Goal: Task Accomplishment & Management: Complete application form

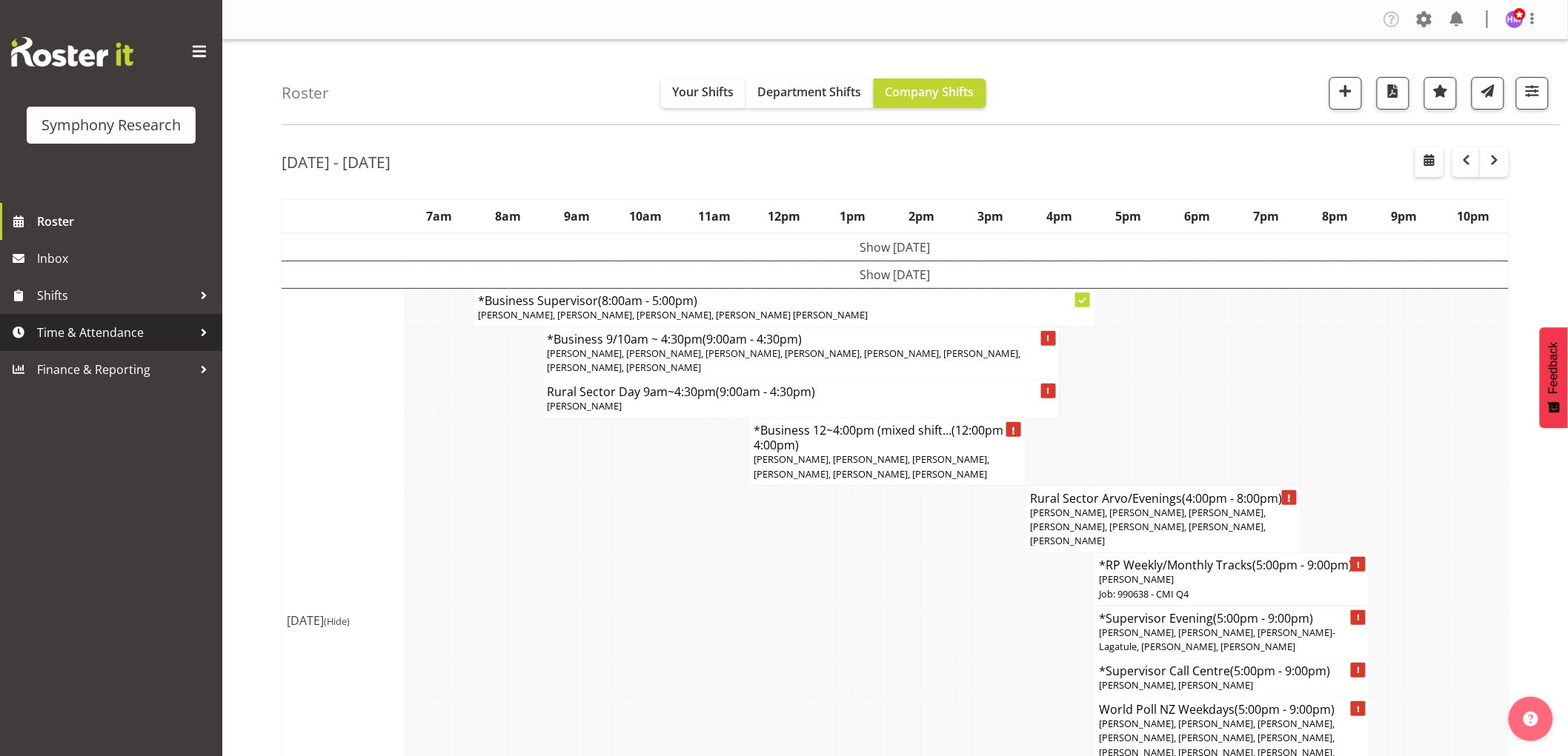
click at [123, 331] on span "Time & Attendance" at bounding box center [115, 332] width 155 height 22
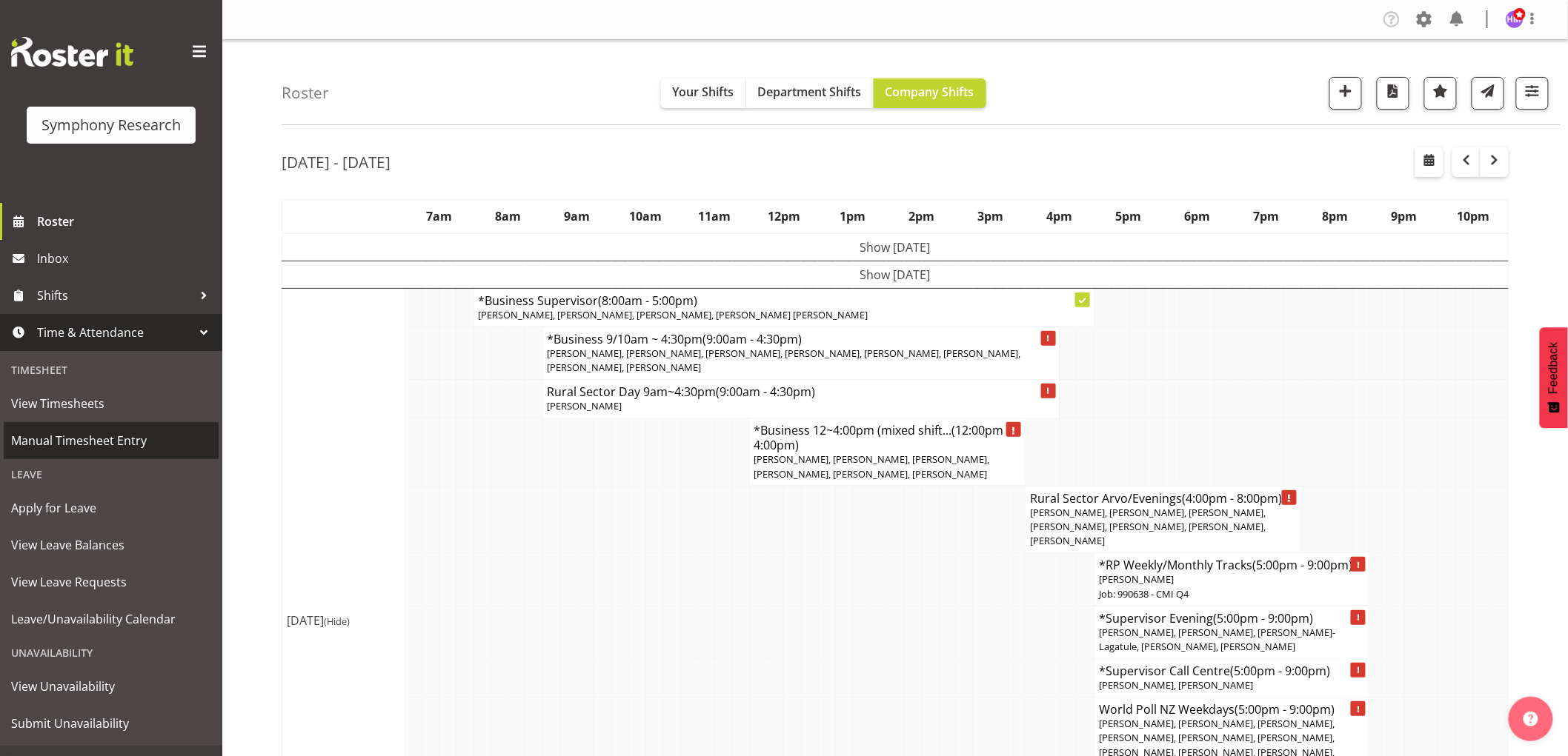
click at [137, 449] on span "Manual Timesheet Entry" at bounding box center [111, 441] width 200 height 22
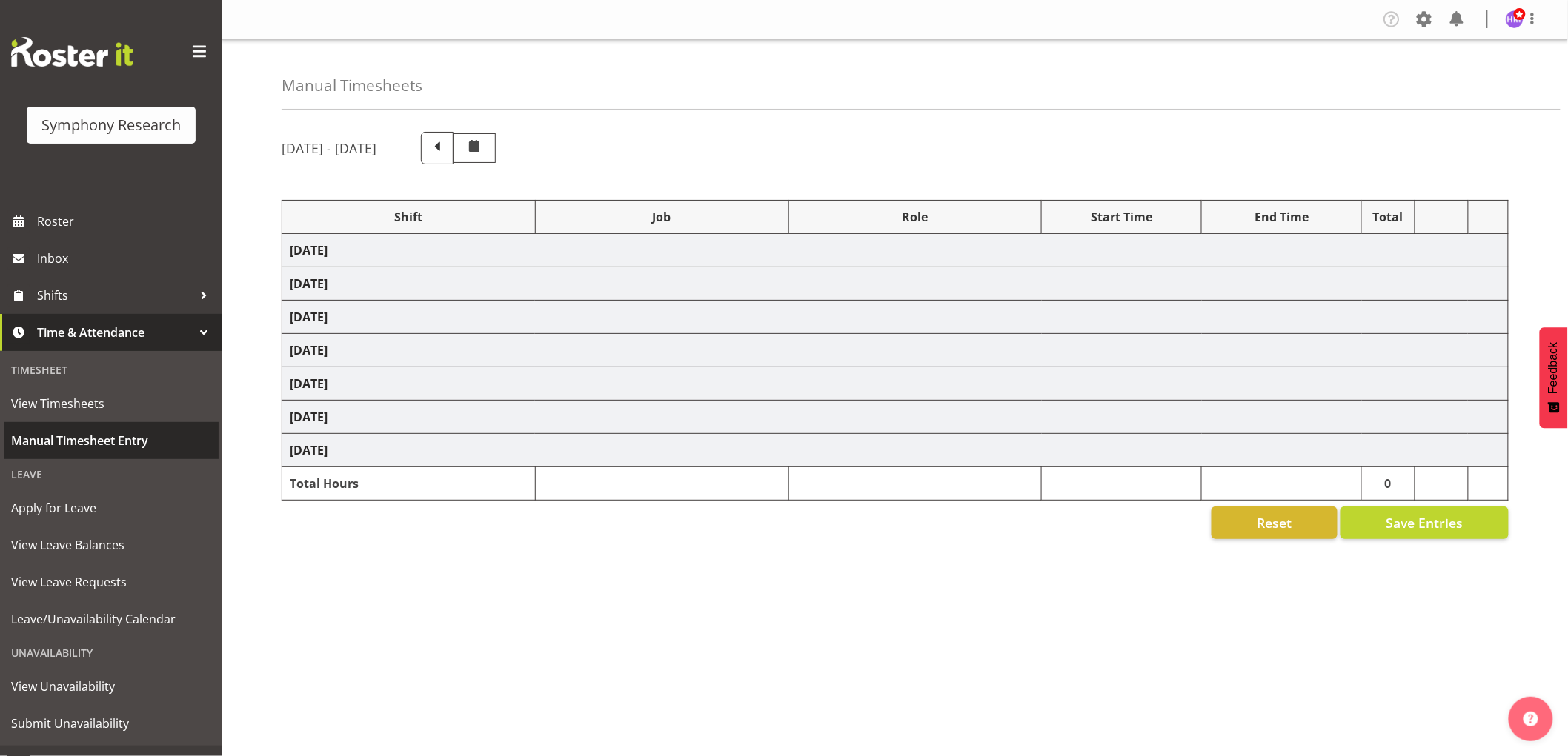
select select "1607"
select select "743"
select select "1607"
select select "10632"
select select "1607"
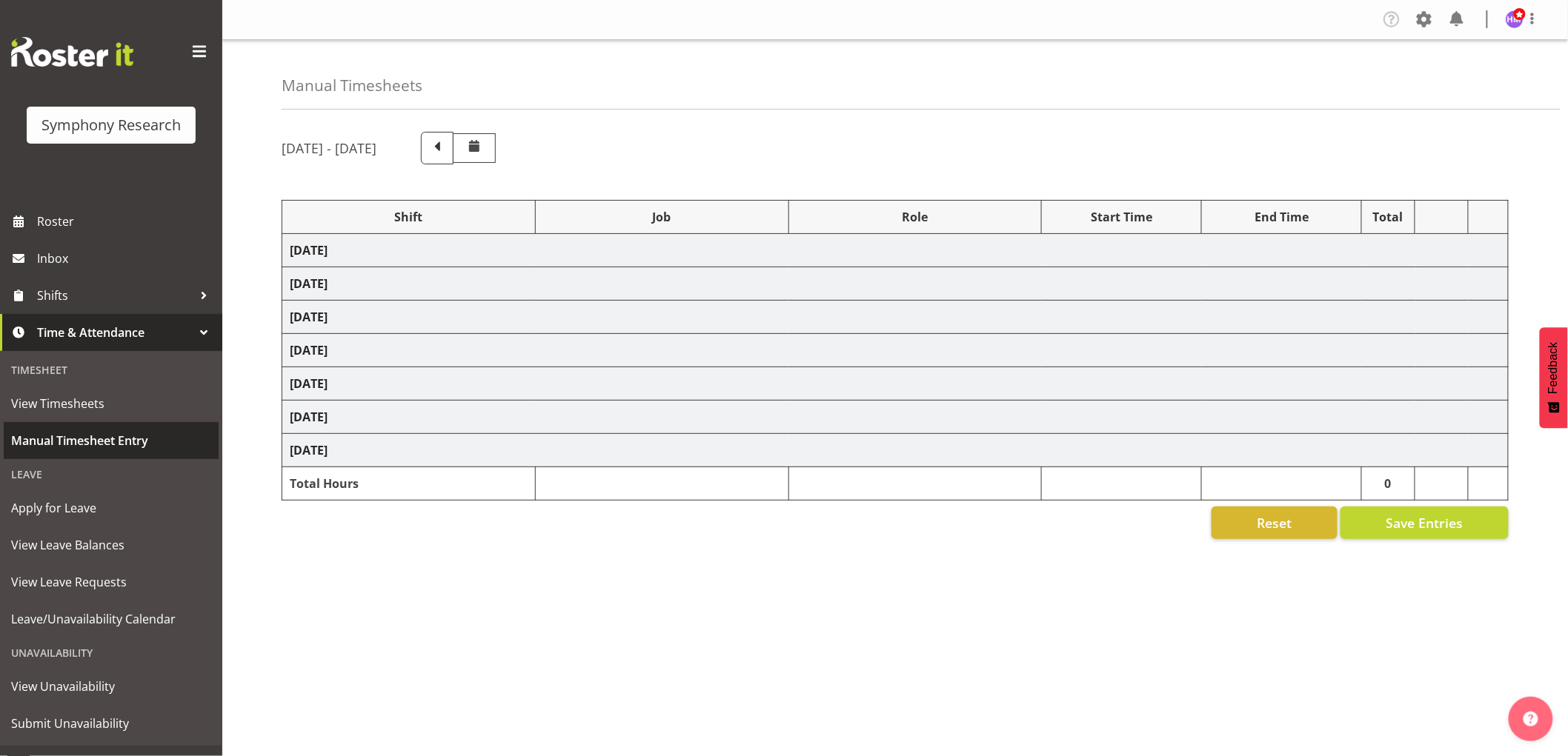
select select "10631"
select select "1607"
select select "757"
select select "1607"
select select "10499"
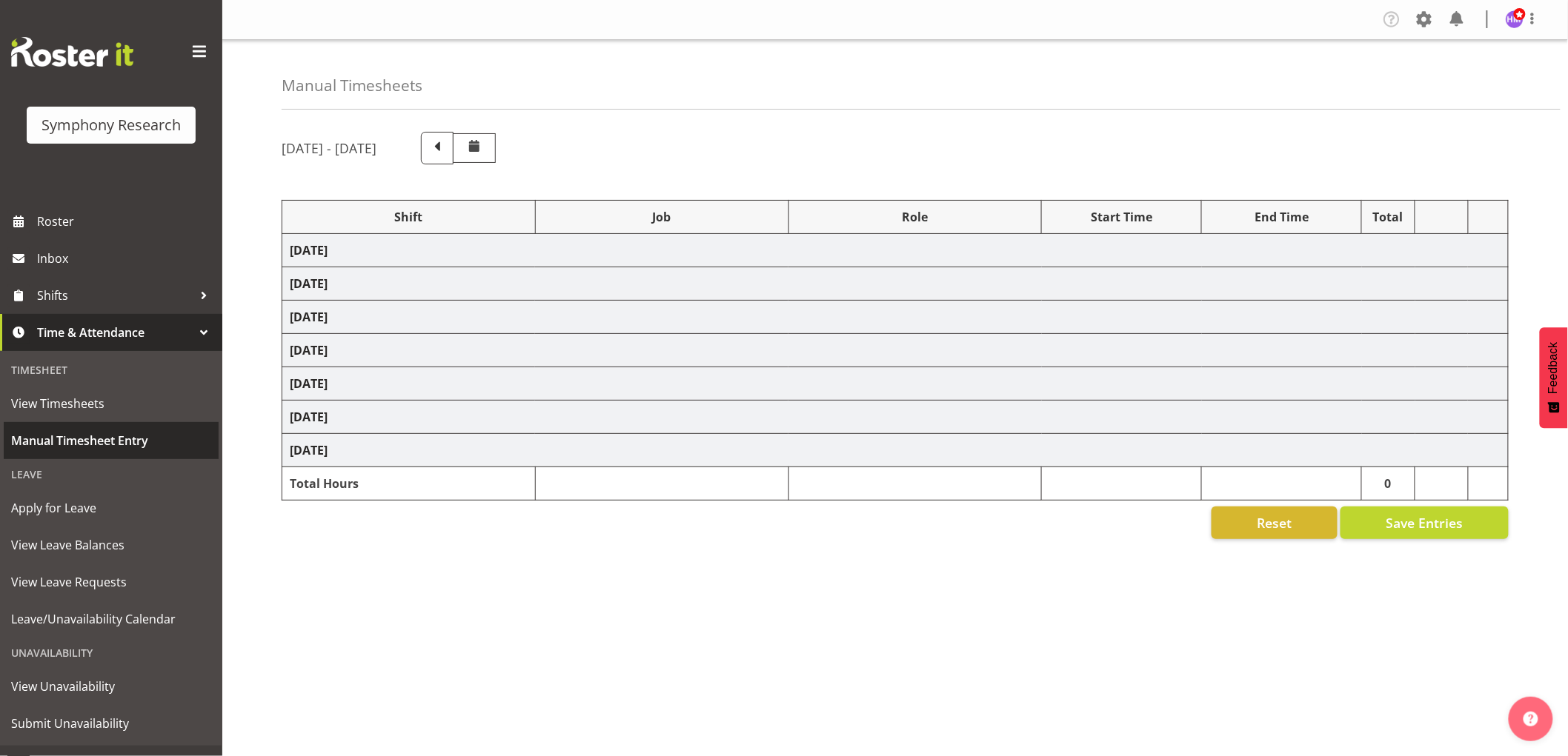
select select "1607"
select select "10527"
select select "1607"
select select "10242"
select select "1607"
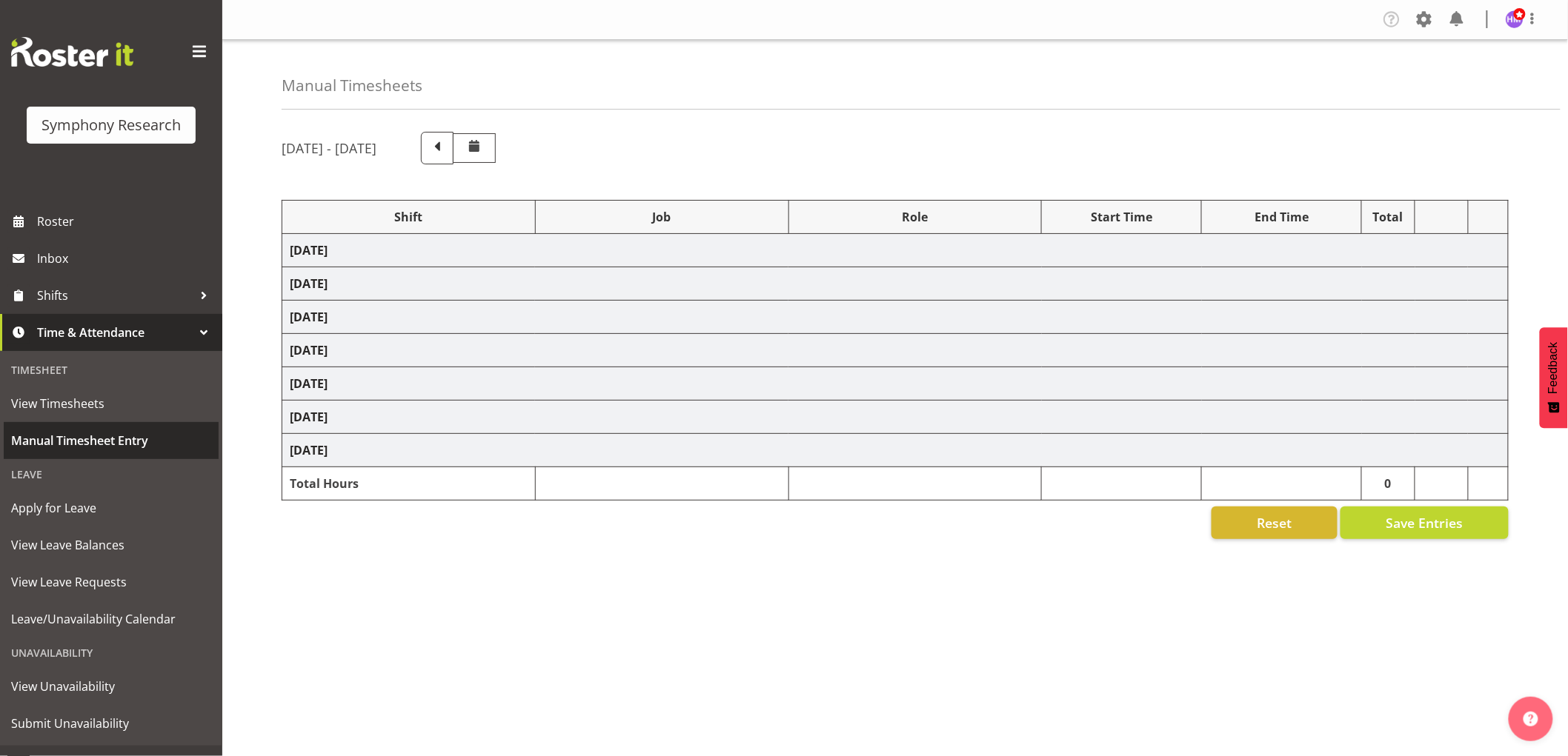
select select "10587"
select select "1607"
select select "743"
select select "1607"
select select "10631"
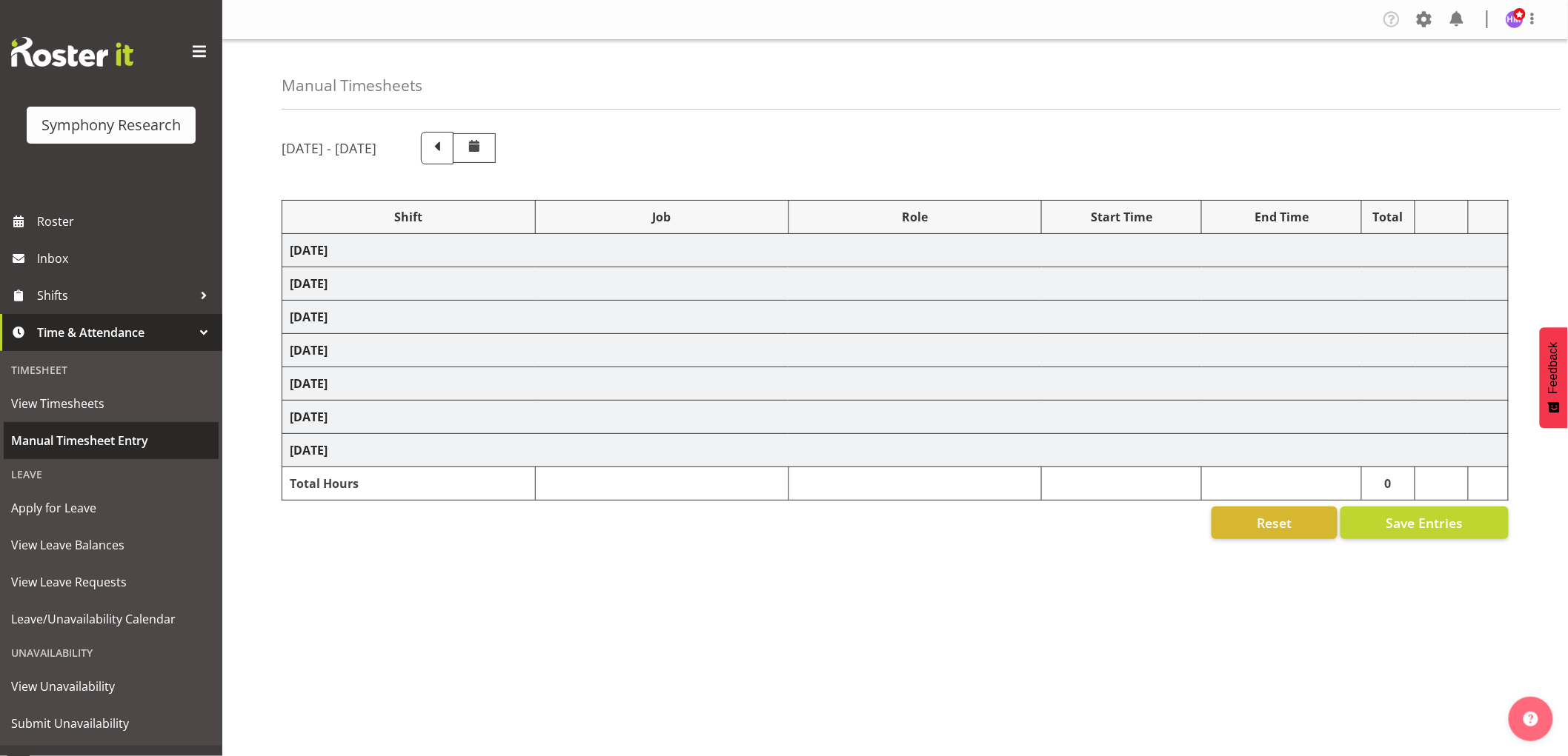
select select "1607"
select select "10633"
select select "1607"
select select "10585"
select select "1607"
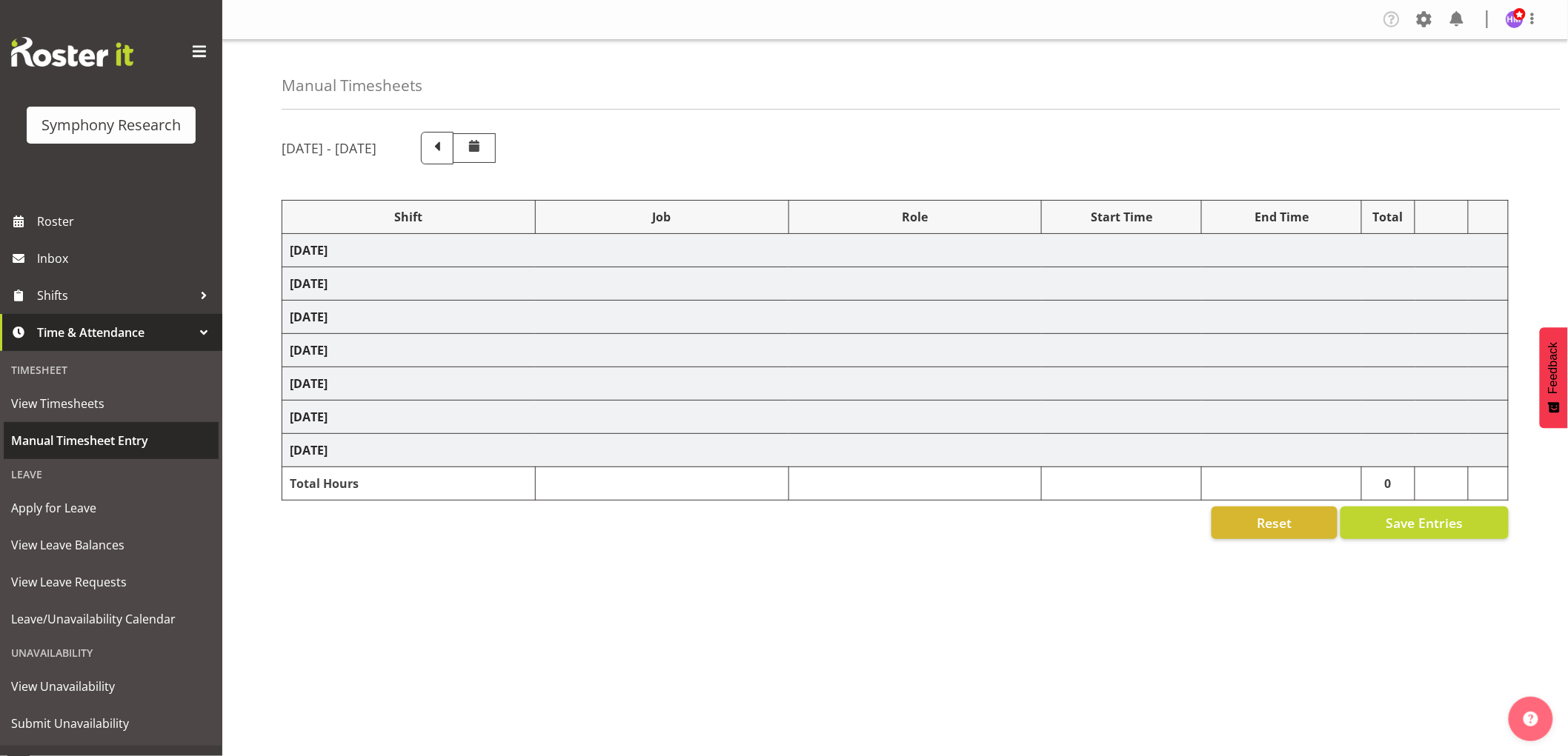
select select "10499"
select select "1607"
select select "10527"
select select "1607"
select select "10485"
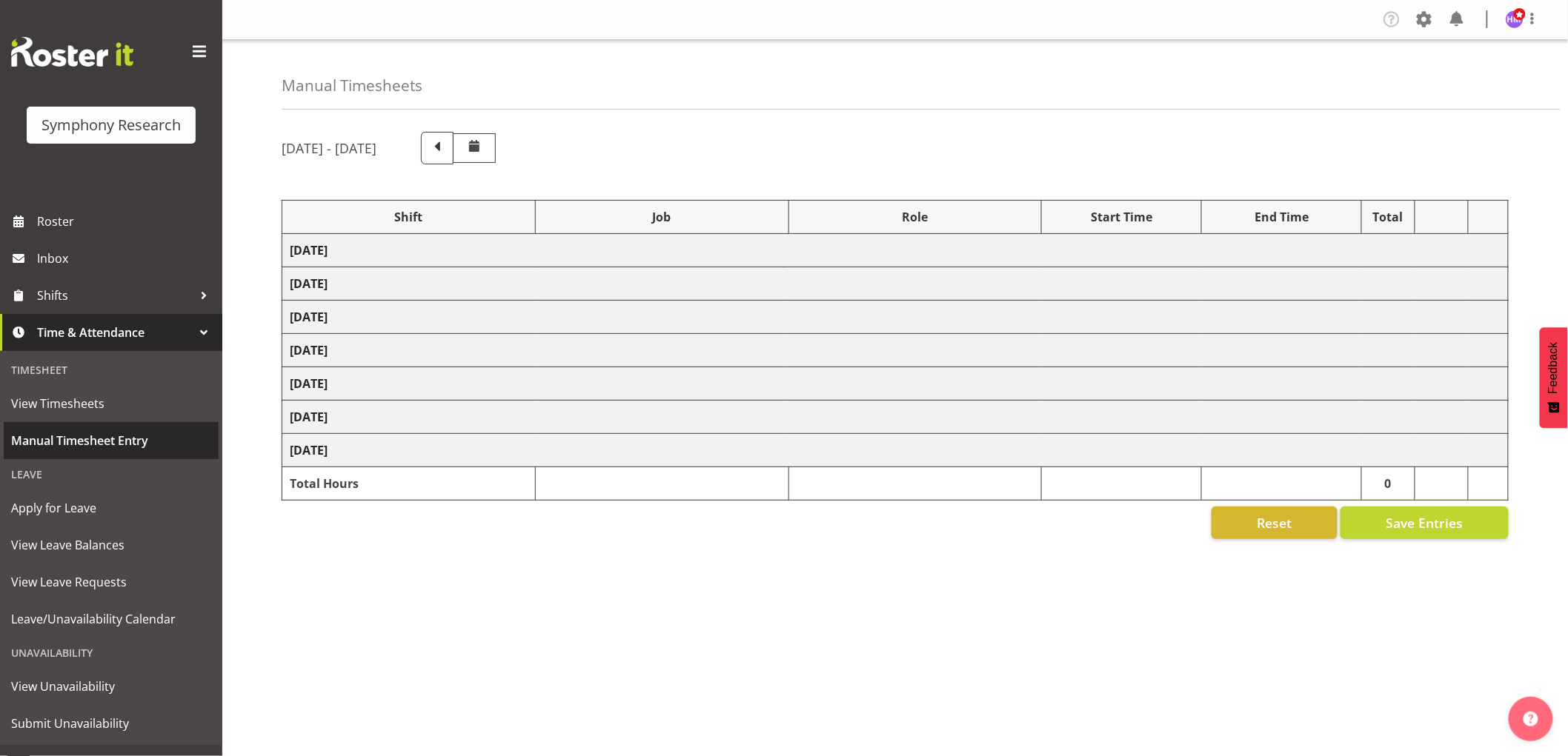
select select "1607"
select select "10632"
select select "1607"
select select "10242"
select select "1607"
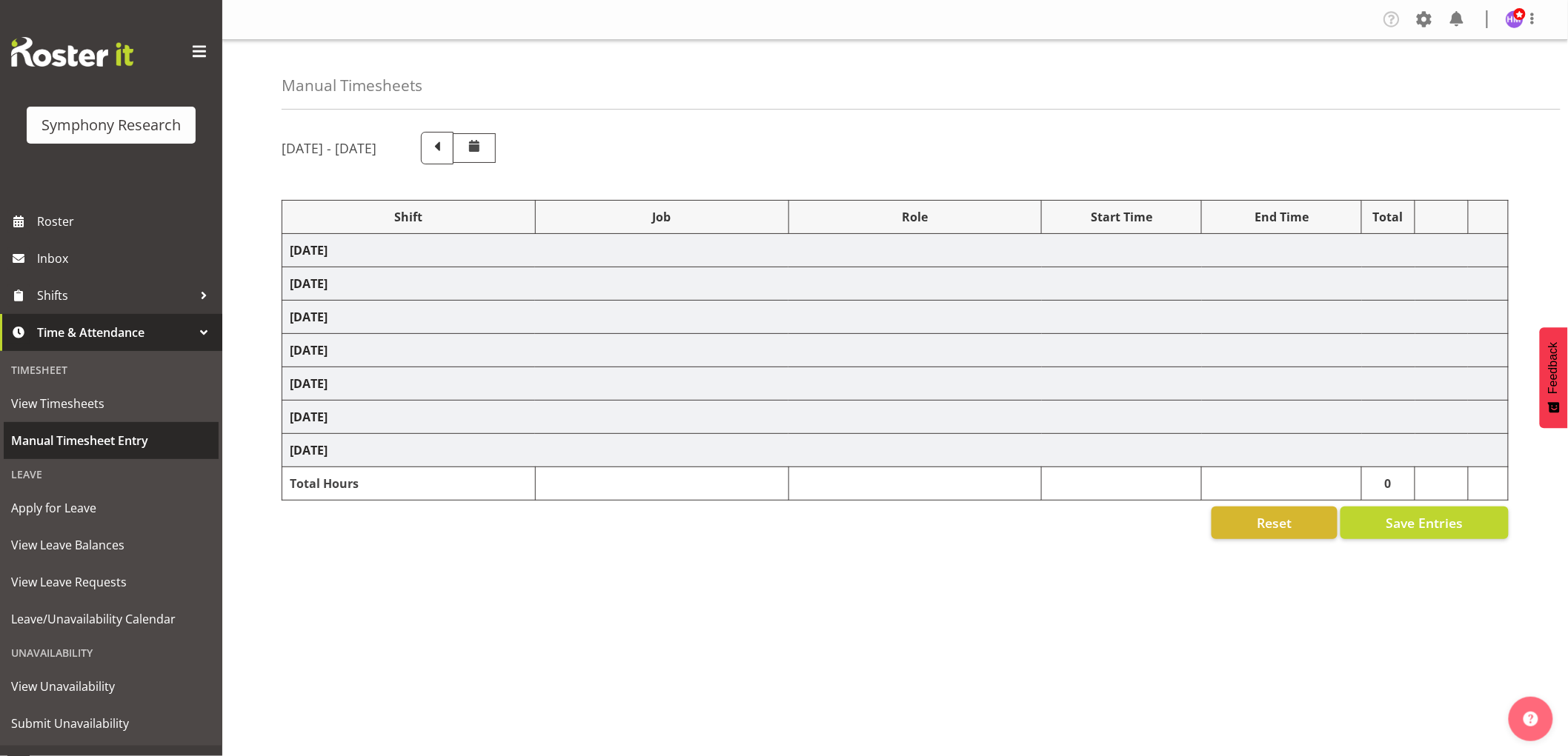
select select "10587"
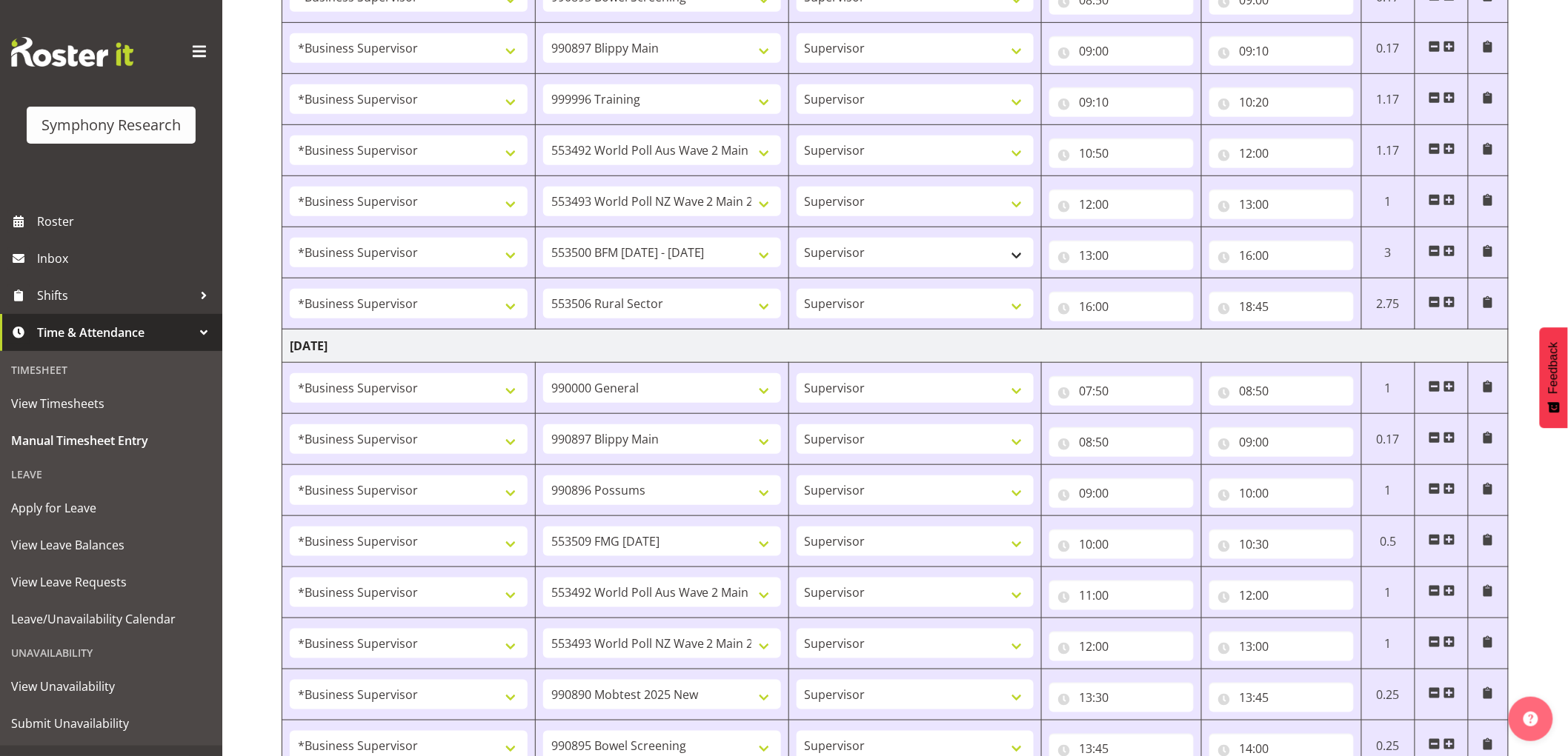
scroll to position [658, 0]
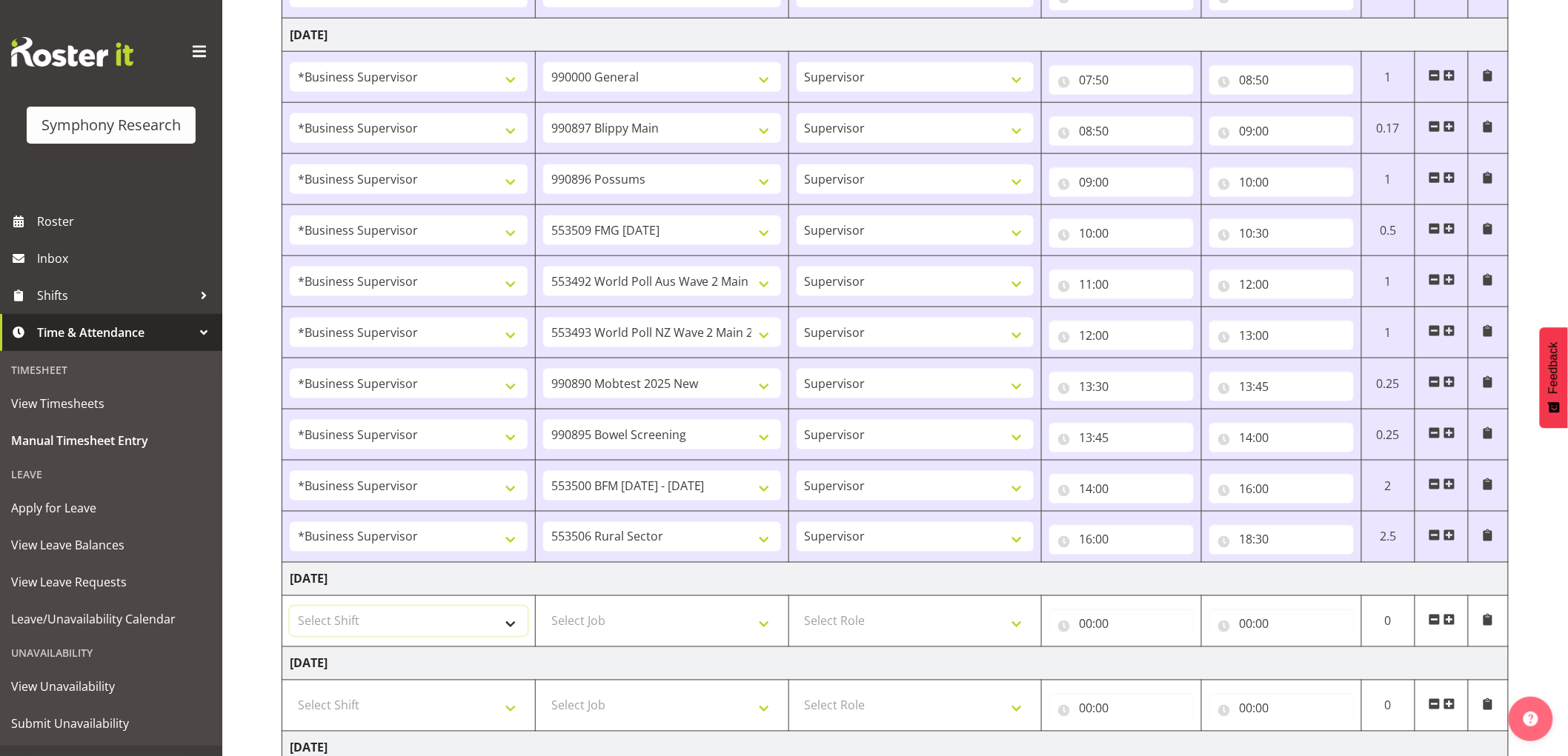
click at [423, 625] on select "Select Shift !!Weekend Residential (Roster IT Shift Label) *Business 9/10am ~ 4…" at bounding box center [408, 621] width 238 height 30
select select "1607"
click at [289, 607] on select "Select Shift !!Weekend Residential (Roster IT Shift Label) *Business 9/10am ~ 4…" at bounding box center [408, 621] width 238 height 30
click at [631, 611] on select "Select Job 550060 IF Admin 553492 World Poll Aus Wave 2 Main 2025 553493 World …" at bounding box center [662, 621] width 238 height 30
select select "10527"
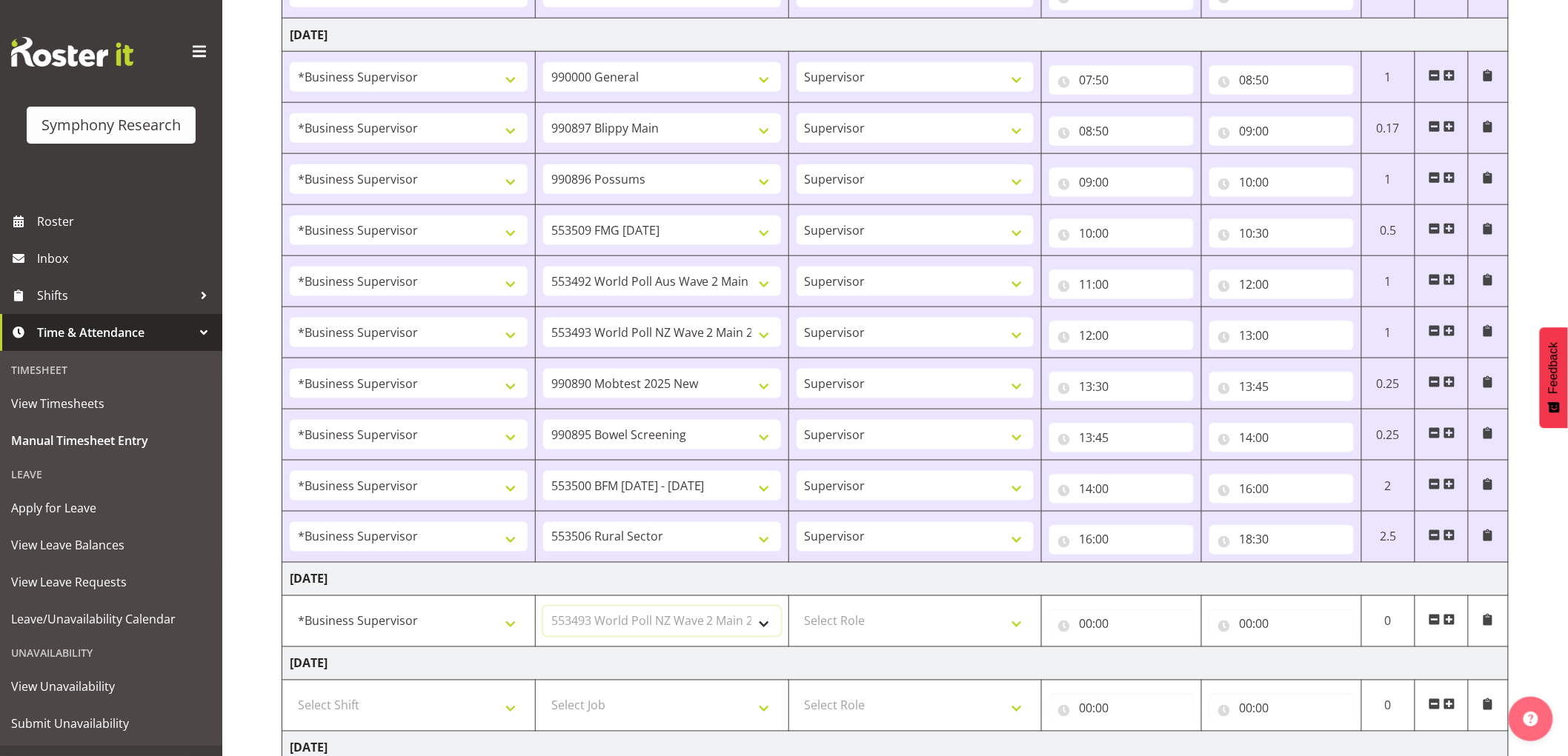
click at [543, 607] on select "Select Job 550060 IF Admin 553492 World Poll Aus Wave 2 Main 2025 553493 World …" at bounding box center [662, 621] width 238 height 30
drag, startPoint x: 861, startPoint y: 620, endPoint x: 867, endPoint y: 632, distance: 13.4
click at [861, 620] on select "Select Role Supervisor Interviewing Briefing" at bounding box center [916, 621] width 238 height 30
select select "45"
click at [797, 607] on select "Select Role Supervisor Interviewing Briefing" at bounding box center [916, 621] width 238 height 30
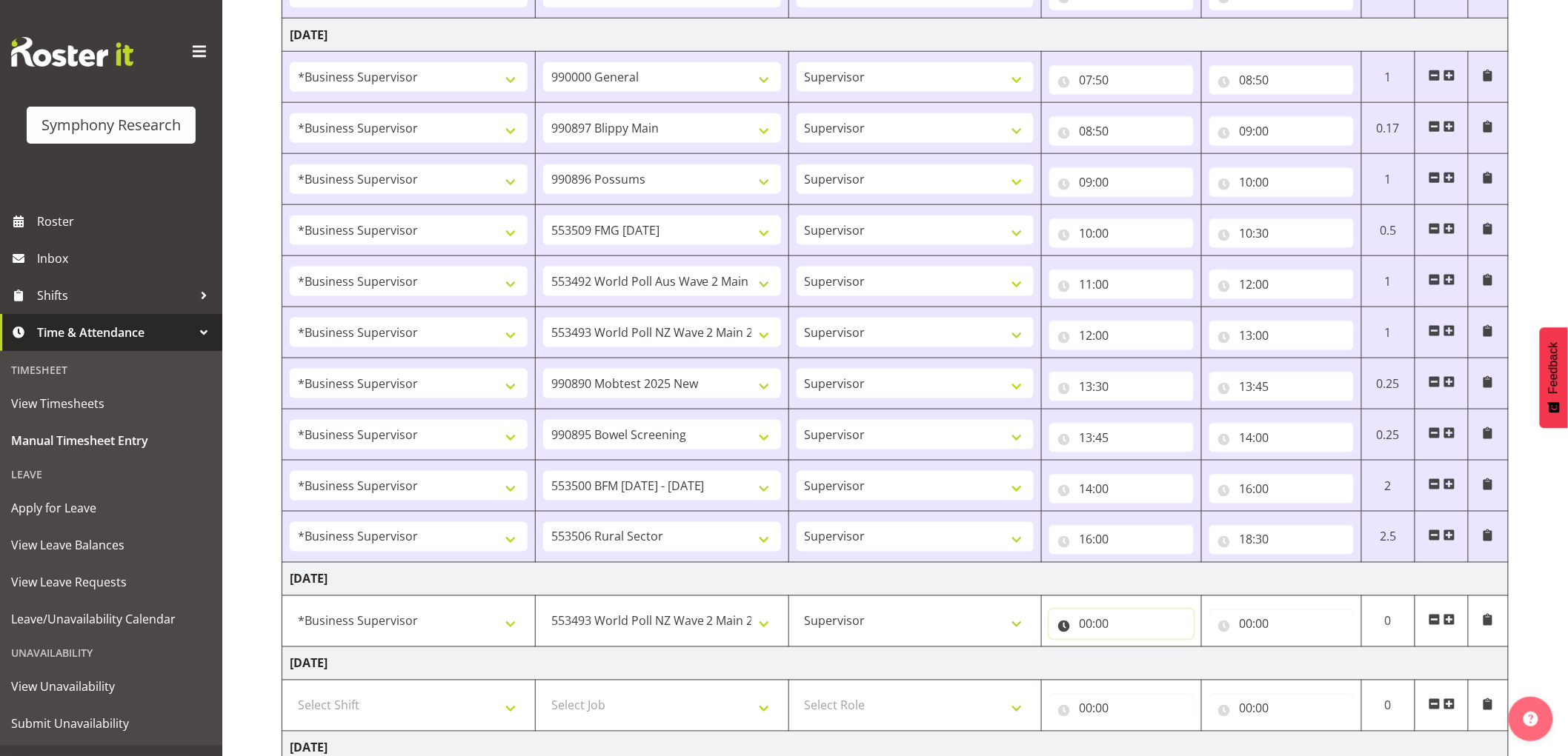
click at [1092, 627] on input "00:00" at bounding box center [1121, 624] width 144 height 30
click at [1146, 658] on select "00 01 02 03 04 05 06 07 08 09 10 11 12 13 14 15 16 17 18 19 20 21 22 23" at bounding box center [1150, 662] width 34 height 30
select select "9"
click at [1134, 648] on select "00 01 02 03 04 05 06 07 08 09 10 11 12 13 14 15 16 17 18 19 20 21 22 23" at bounding box center [1150, 662] width 34 height 30
type input "09:00"
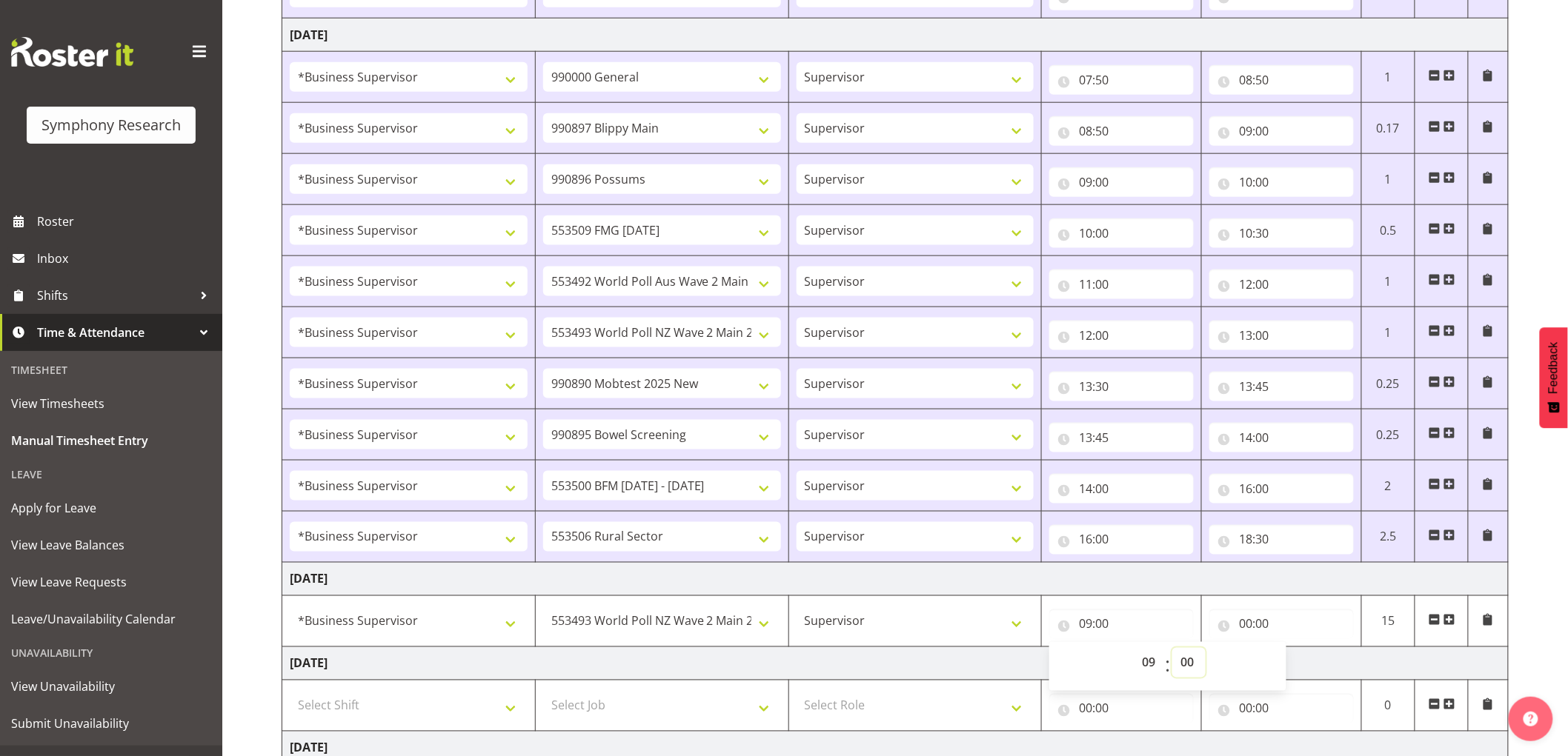
click at [1193, 655] on select "00 01 02 03 04 05 06 07 08 09 10 11 12 13 14 15 16 17 18 19 20 21 22 23 24 25 2…" at bounding box center [1189, 662] width 34 height 30
select select "50"
click at [1172, 648] on select "00 01 02 03 04 05 06 07 08 09 10 11 12 13 14 15 16 17 18 19 20 21 22 23 24 25 2…" at bounding box center [1189, 662] width 34 height 30
type input "09:50"
drag, startPoint x: 1241, startPoint y: 631, endPoint x: 1323, endPoint y: 668, distance: 90.0
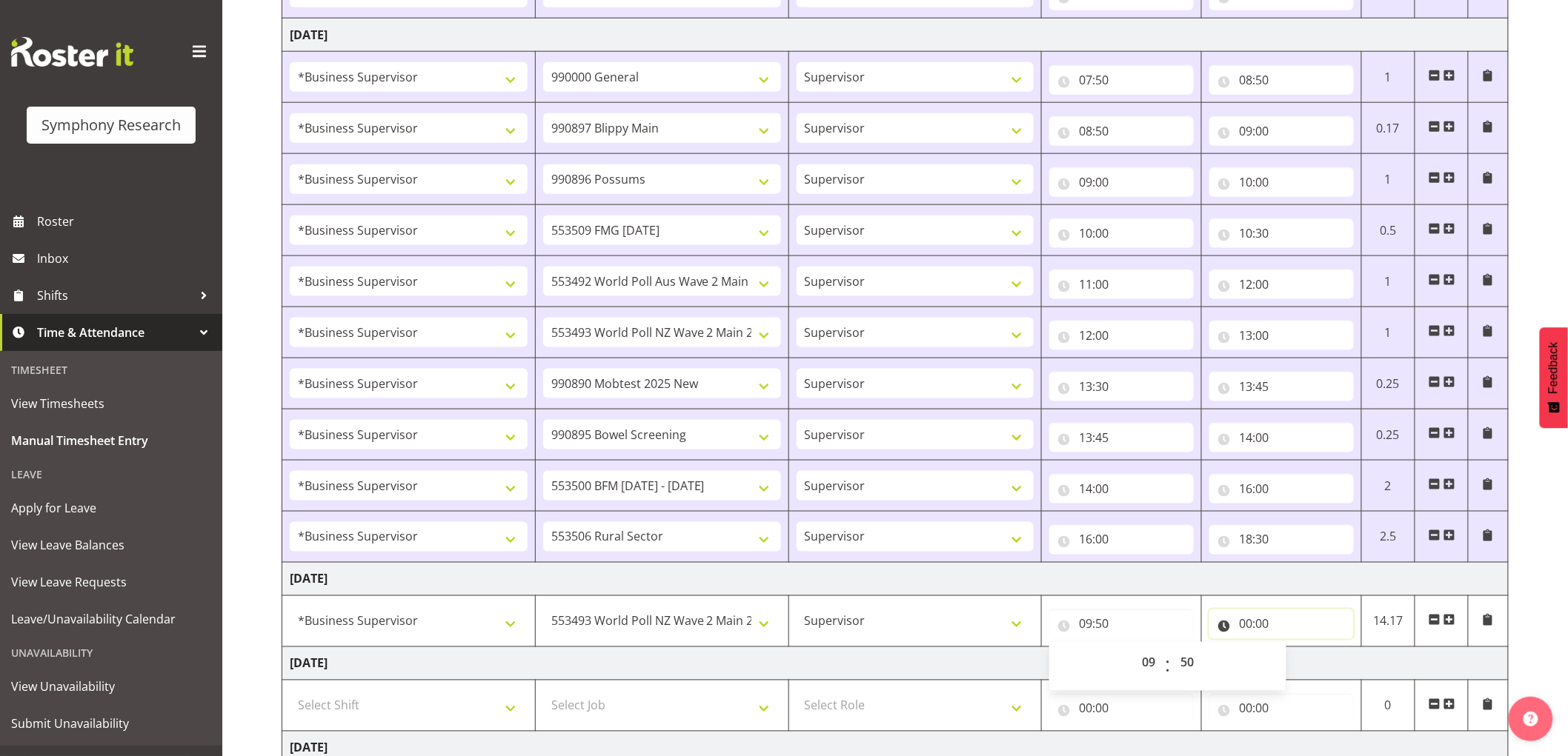
click at [1241, 631] on input "00:00" at bounding box center [1282, 624] width 144 height 30
drag, startPoint x: 1307, startPoint y: 664, endPoint x: 1312, endPoint y: 652, distance: 13.0
click at [1308, 663] on select "00 01 02 03 04 05 06 07 08 09 10 11 12 13 14 15 16 17 18 19 20 21 22 23" at bounding box center [1311, 662] width 34 height 30
select select "11"
click at [1294, 648] on select "00 01 02 03 04 05 06 07 08 09 10 11 12 13 14 15 16 17 18 19 20 21 22 23" at bounding box center [1311, 662] width 34 height 30
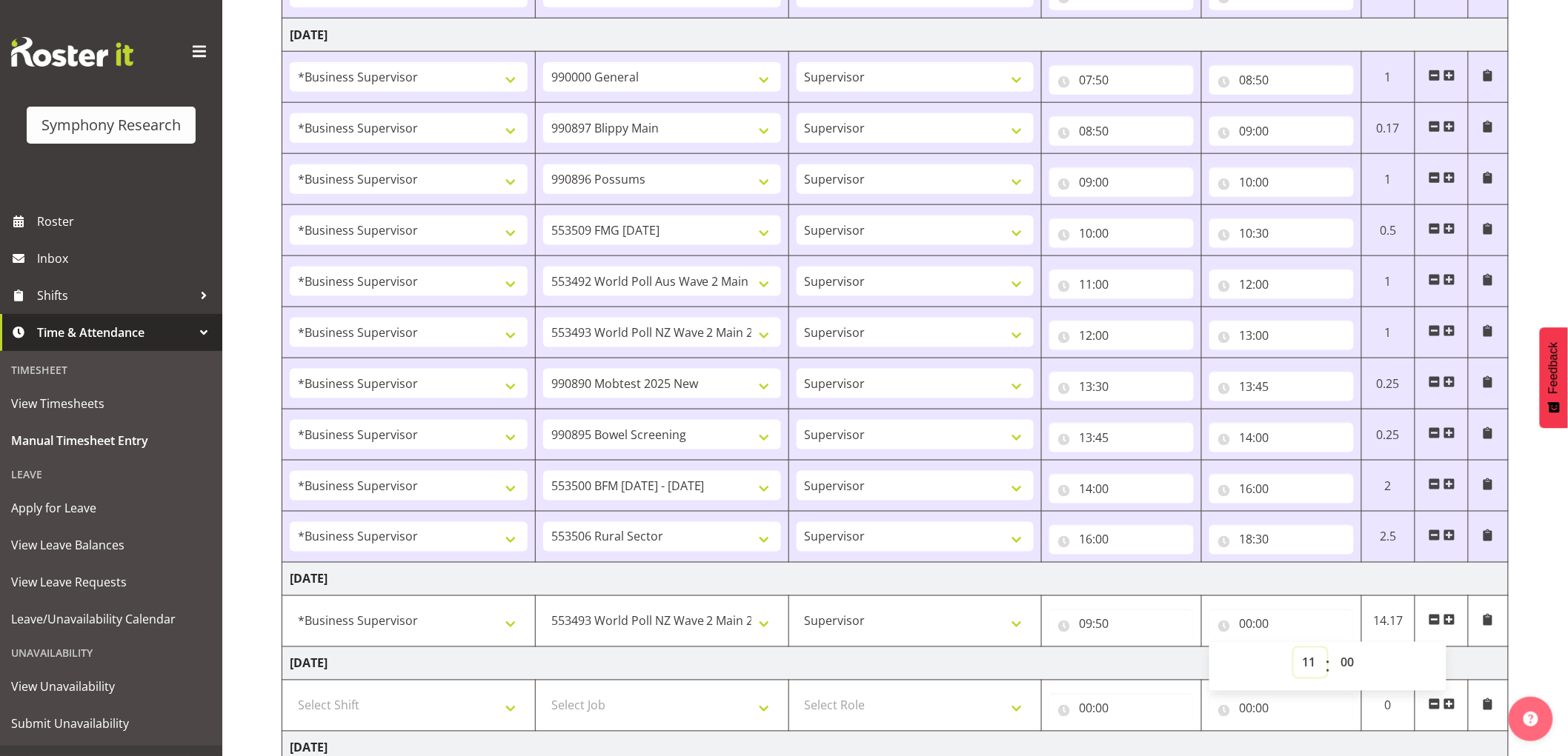
type input "11:00"
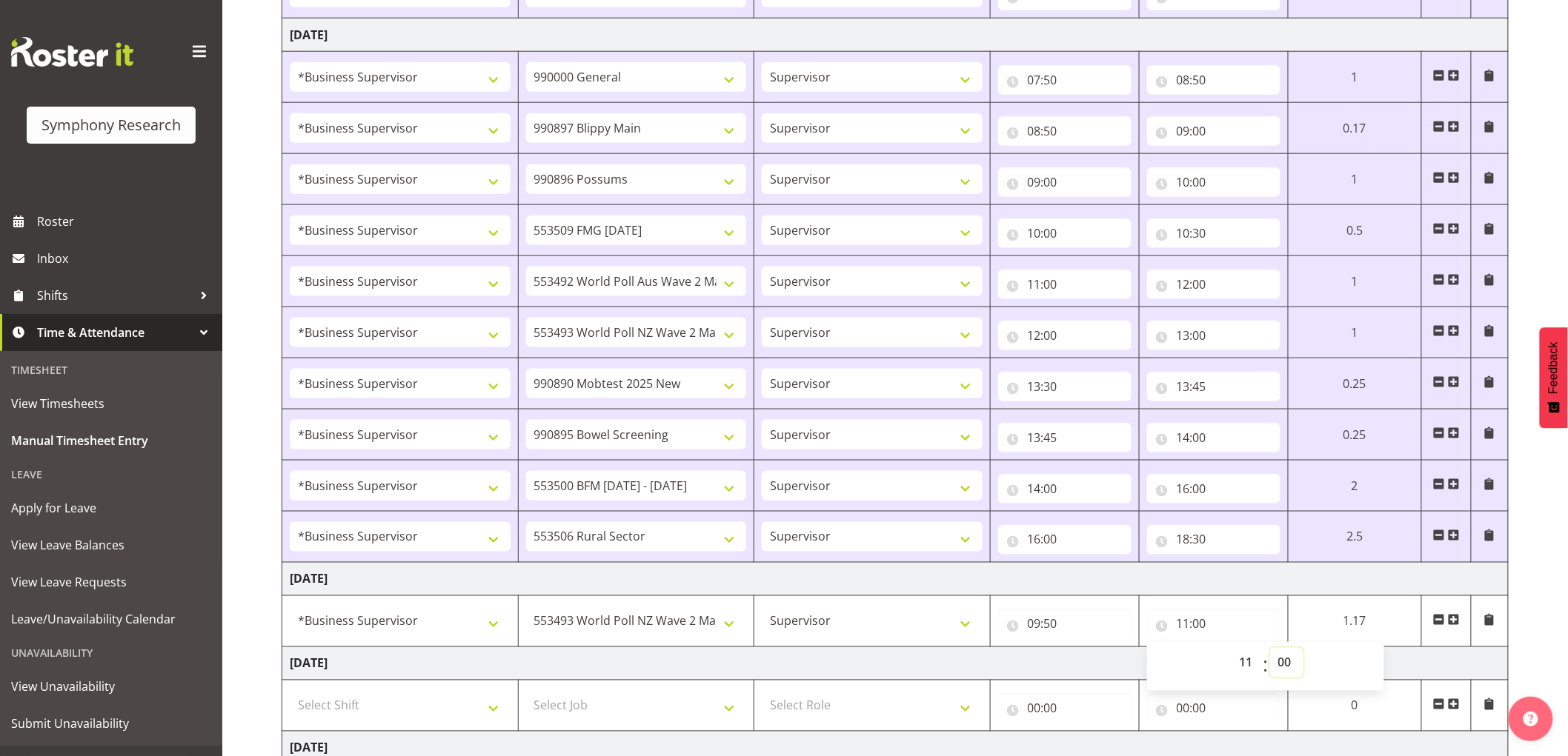
click at [1284, 662] on select "00 01 02 03 04 05 06 07 08 09 10 11 12 13 14 15 16 17 18 19 20 21 22 23 24 25 2…" at bounding box center [1287, 662] width 34 height 30
select select "41"
click at [1270, 648] on select "00 01 02 03 04 05 06 07 08 09 10 11 12 13 14 15 16 17 18 19 20 21 22 23 24 25 2…" at bounding box center [1287, 662] width 34 height 30
type input "11:41"
click at [1286, 662] on select "00 01 02 03 04 05 06 07 08 09 10 11 12 13 14 15 16 17 18 19 20 21 22 23 24 25 2…" at bounding box center [1287, 662] width 34 height 30
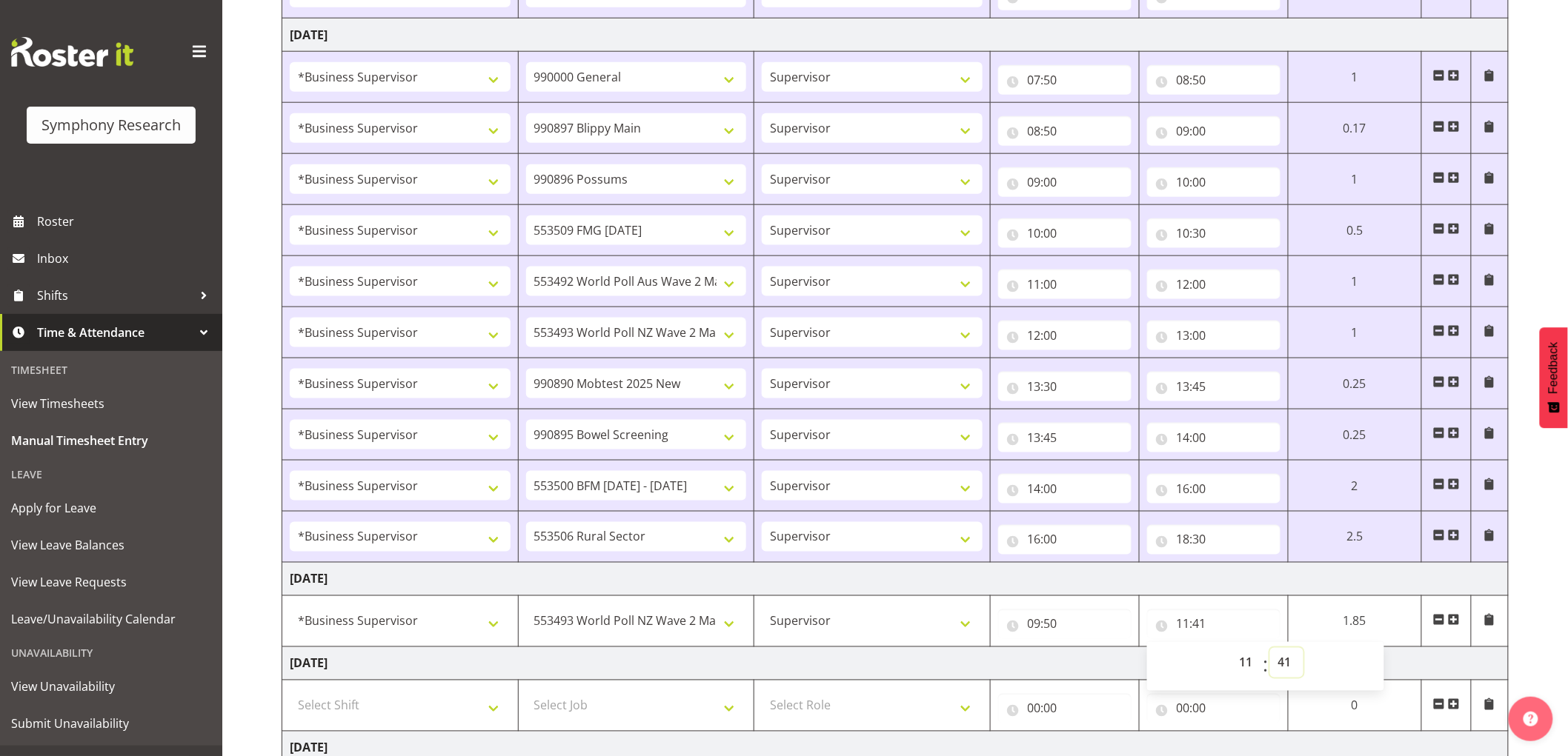
select select "44"
click at [1303, 648] on select "00 01 02 03 04 05 06 07 08 09 10 11 12 13 14 15 16 17 18 19 20 21 22 23 24 25 2…" at bounding box center [1287, 662] width 34 height 30
type input "11:44"
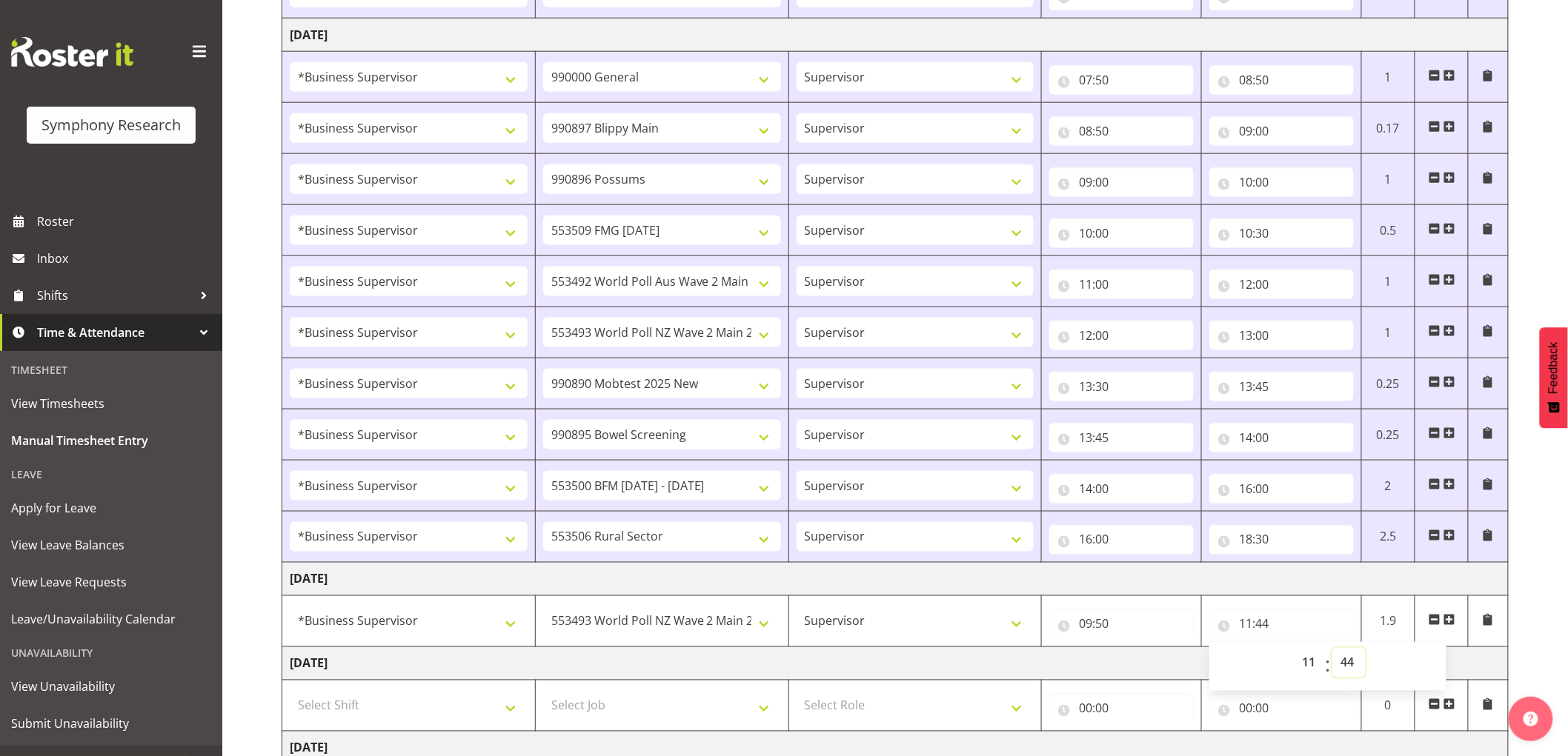
click at [1357, 674] on select "00 01 02 03 04 05 06 07 08 09 10 11 12 13 14 15 16 17 18 19 20 21 22 23 24 25 2…" at bounding box center [1349, 662] width 34 height 30
select select "45"
click at [1332, 648] on select "00 01 02 03 04 05 06 07 08 09 10 11 12 13 14 15 16 17 18 19 20 21 22 23 24 25 2…" at bounding box center [1349, 662] width 34 height 30
type input "11:45"
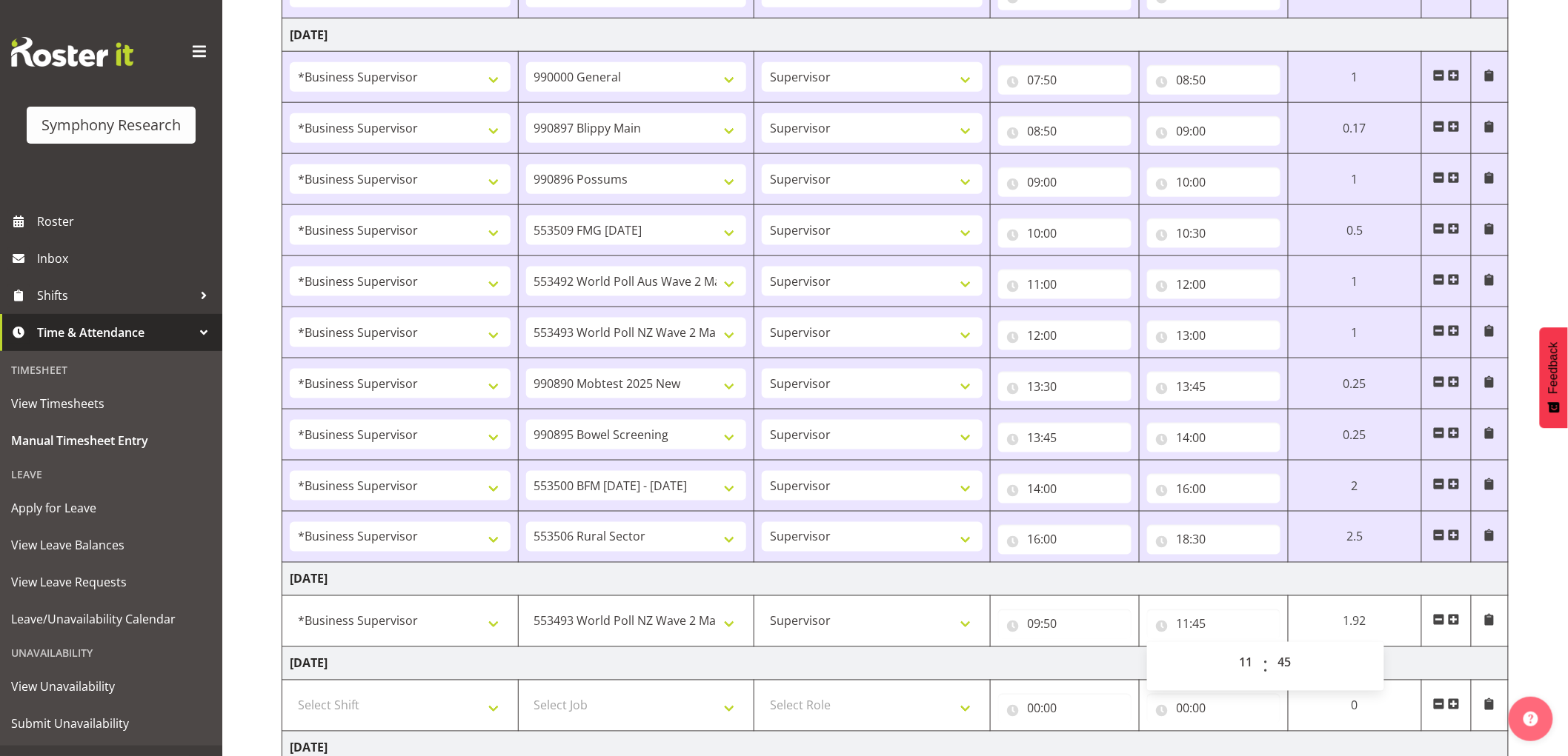
click at [1031, 669] on td "[DATE]" at bounding box center [896, 664] width 1226 height 34
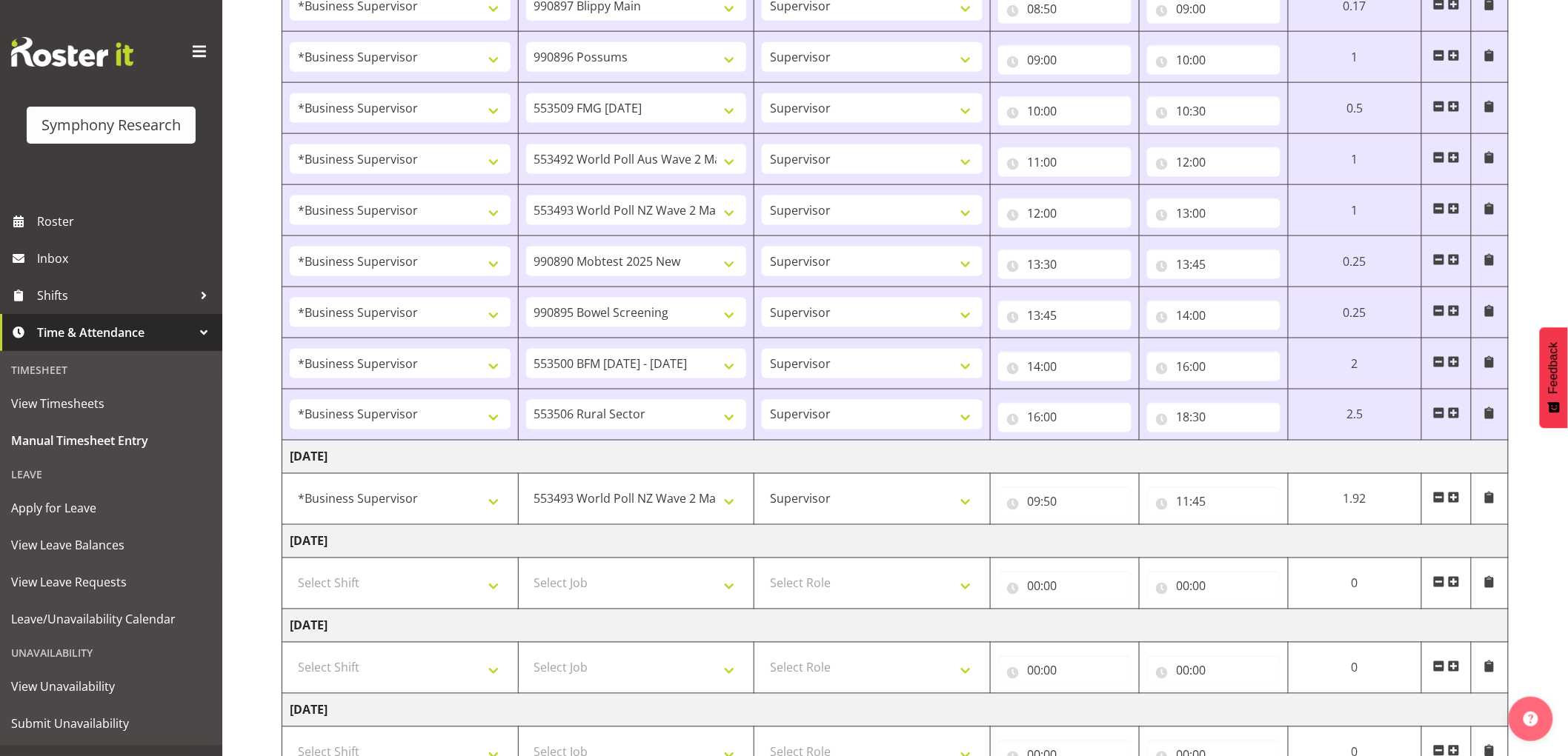
scroll to position [985, 0]
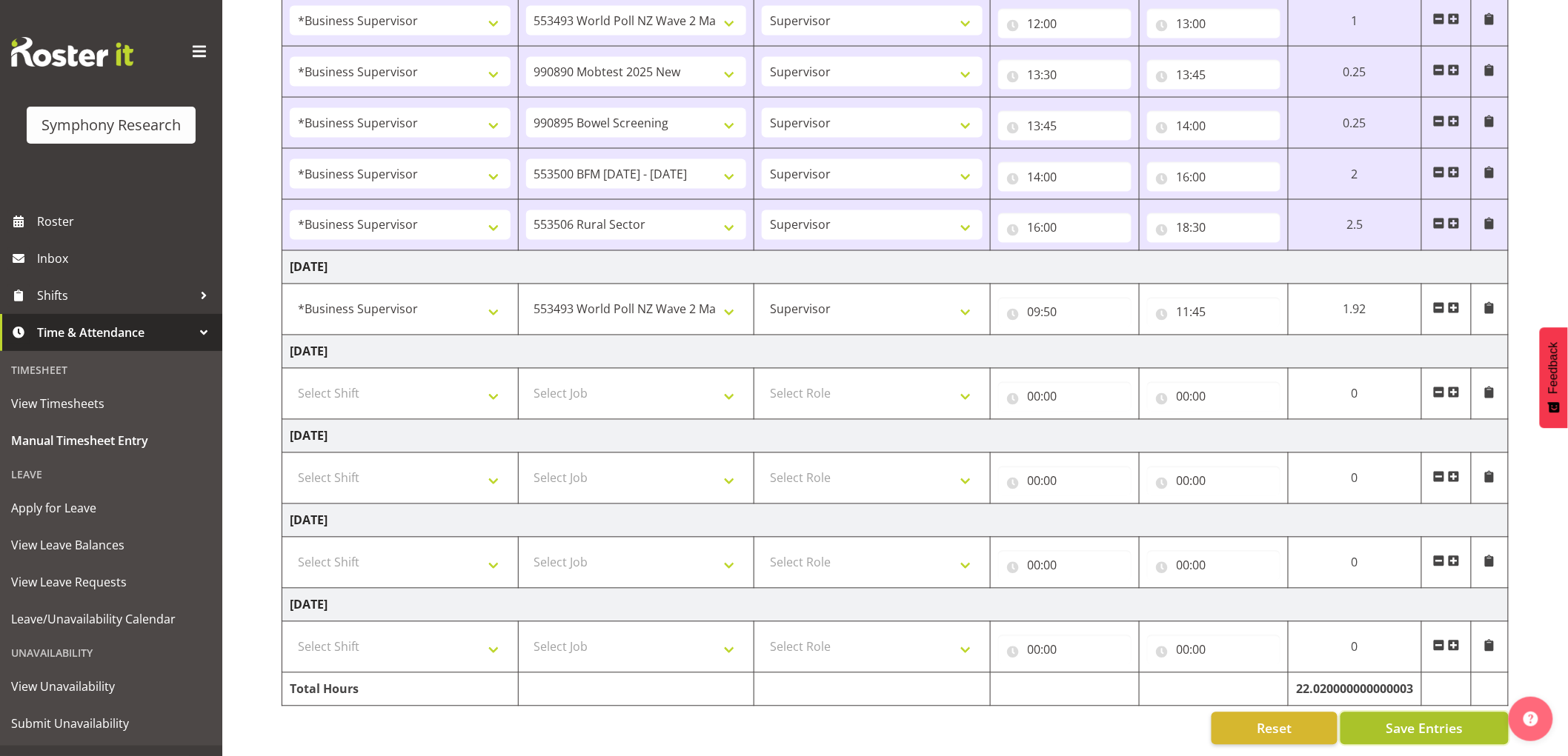
drag, startPoint x: 1419, startPoint y: 705, endPoint x: 1400, endPoint y: 724, distance: 26.9
click at [1419, 719] on span "Save Entries" at bounding box center [1424, 728] width 77 height 20
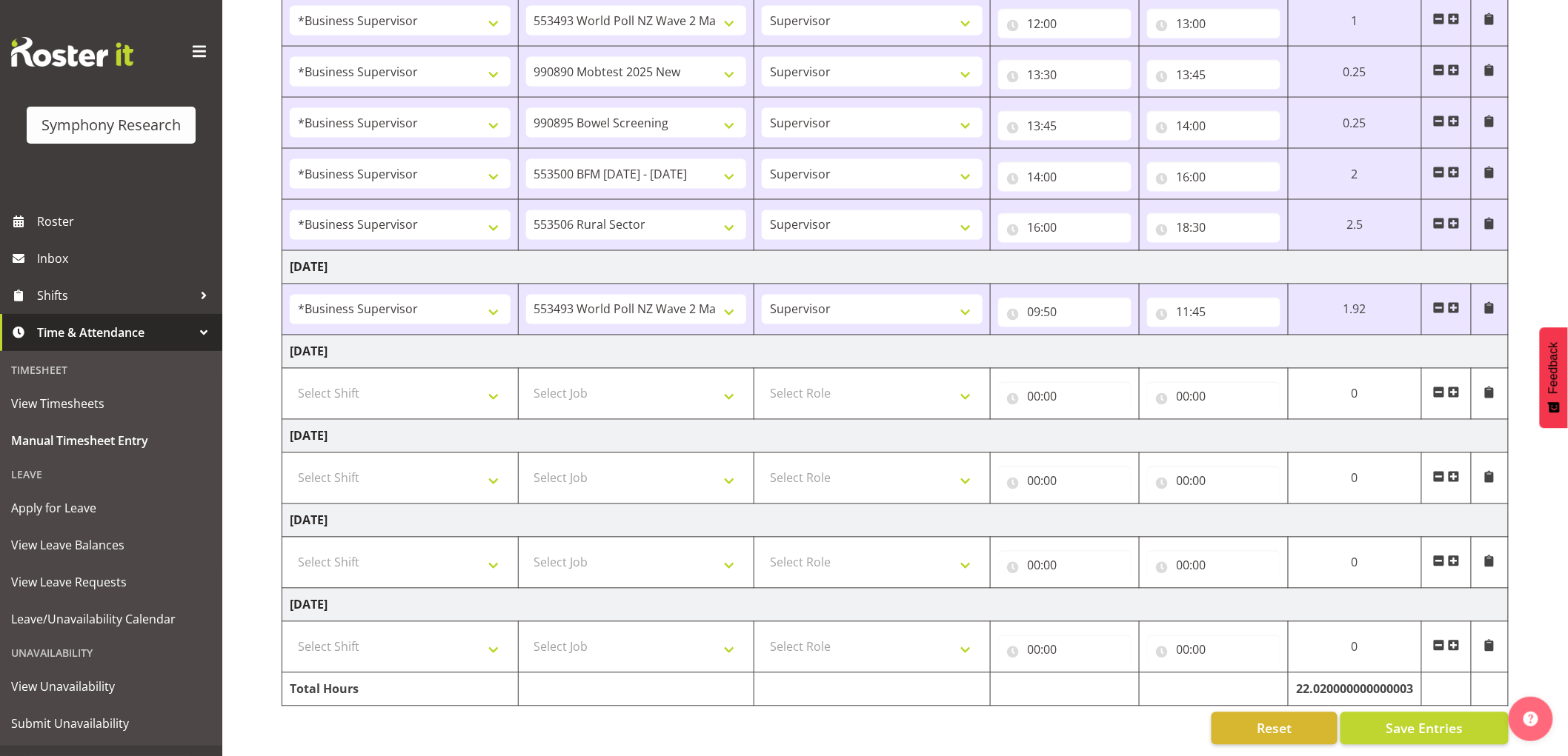
click at [1454, 302] on span at bounding box center [1453, 308] width 12 height 12
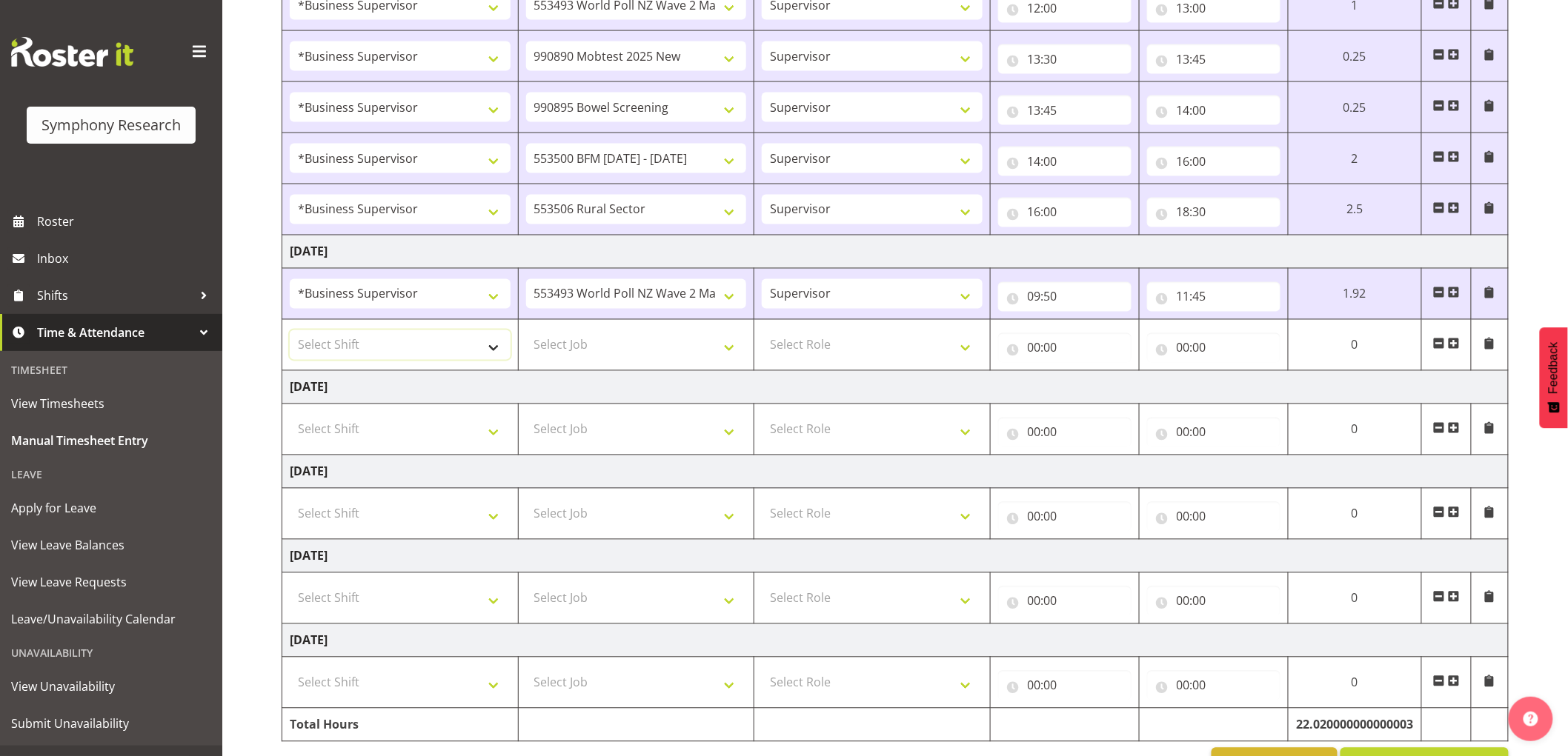
click at [354, 357] on select "Select Shift !!Weekend Residential (Roster IT Shift Label) *Business 9/10am ~ 4…" at bounding box center [400, 345] width 221 height 30
select select "1607"
click at [289, 332] on select "Select Shift !!Weekend Residential (Roster IT Shift Label) *Business 9/10am ~ 4…" at bounding box center [400, 345] width 221 height 30
click at [658, 353] on select "Select Job 550060 IF Admin 553492 World Poll Aus Wave 2 Main 2025 553493 World …" at bounding box center [637, 345] width 221 height 30
select select "10587"
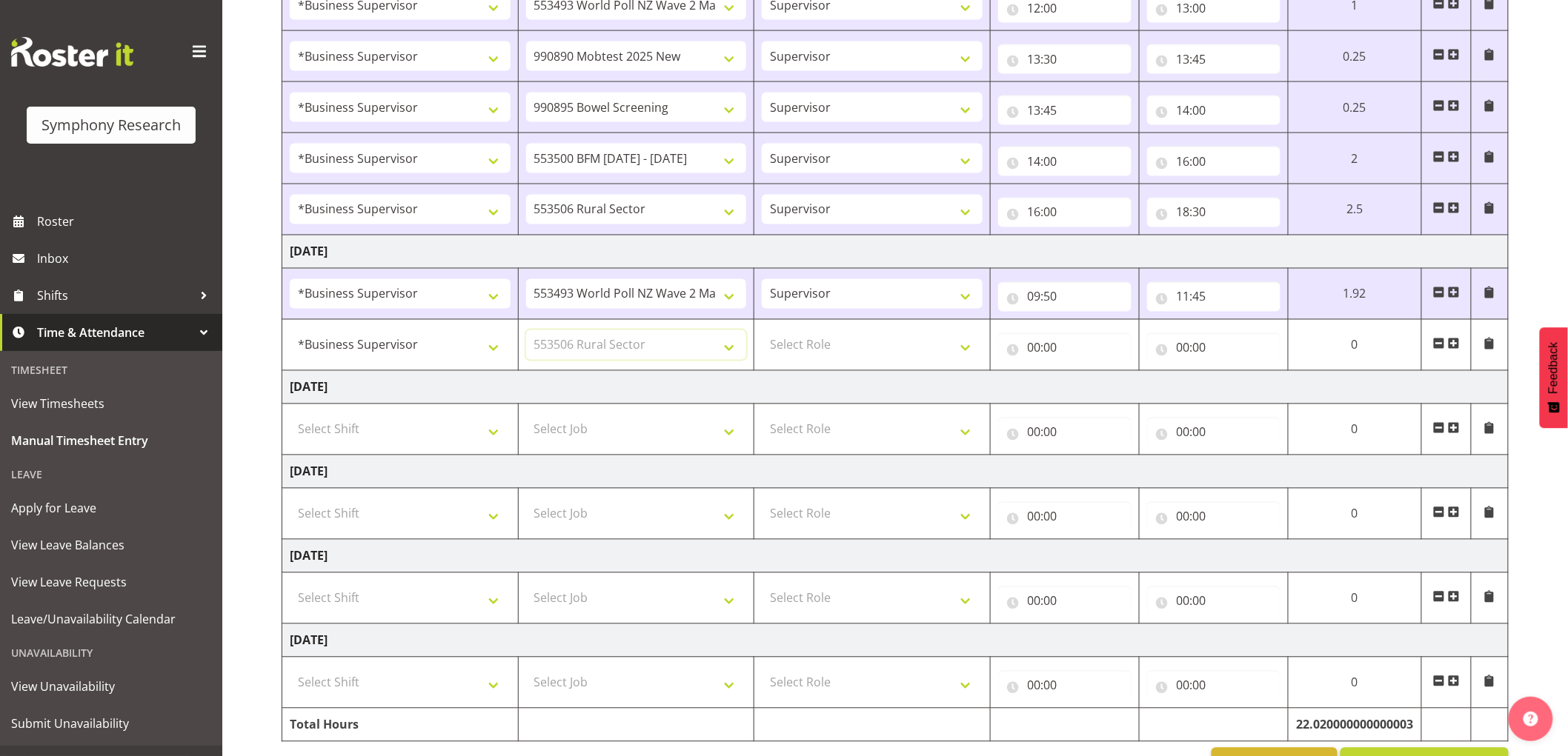
click at [526, 332] on select "Select Job 550060 IF Admin 553492 World Poll Aus Wave 2 Main 2025 553493 World …" at bounding box center [637, 345] width 221 height 30
drag, startPoint x: 816, startPoint y: 367, endPoint x: 816, endPoint y: 350, distance: 17.0
click at [816, 361] on td "Select Role Supervisor Interviewing Briefing" at bounding box center [872, 345] width 236 height 51
click at [815, 344] on select "Select Role Supervisor Interviewing Briefing" at bounding box center [872, 345] width 221 height 30
select select "45"
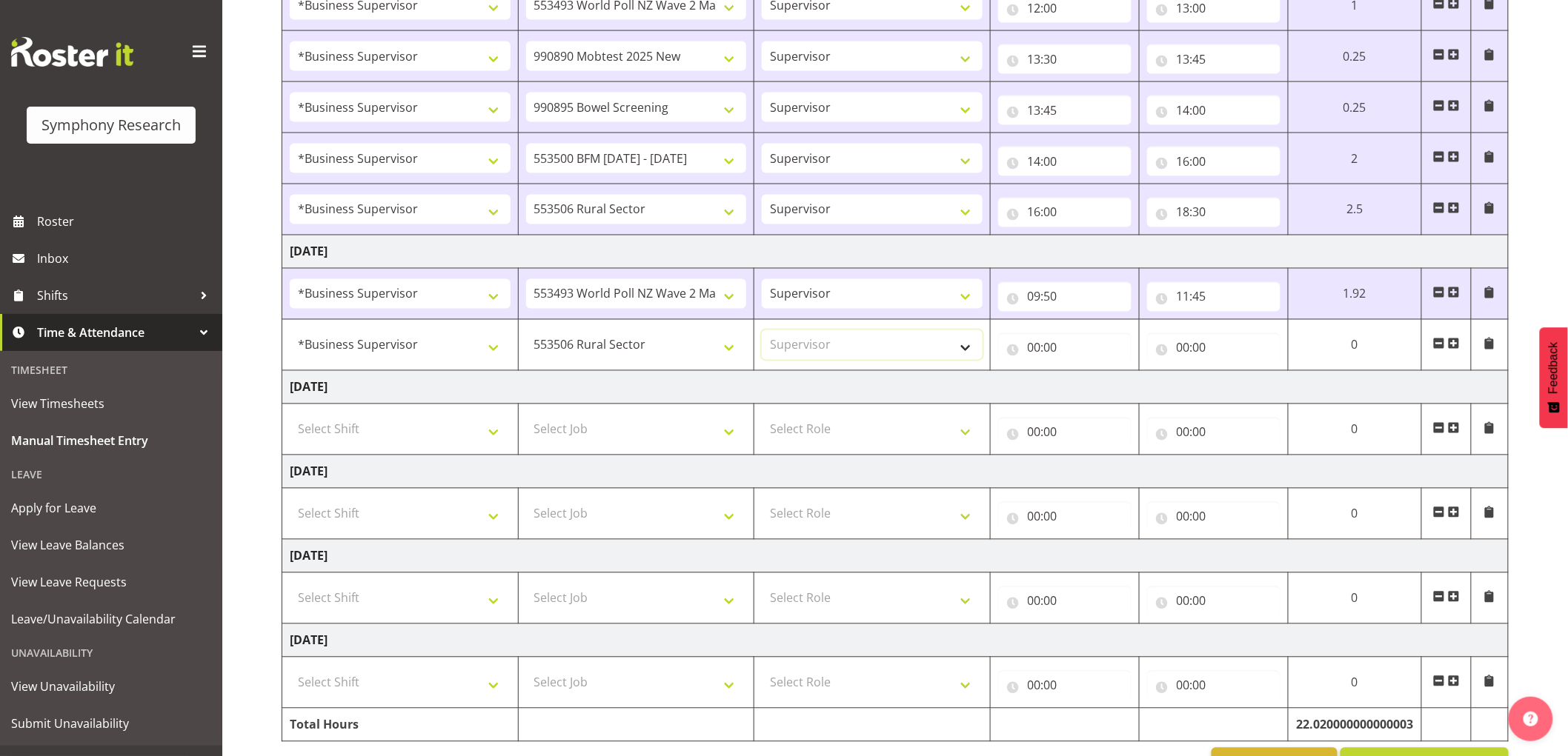
click at [762, 332] on select "Select Role Supervisor Interviewing Briefing" at bounding box center [872, 345] width 221 height 30
click at [1032, 352] on input "00:00" at bounding box center [1064, 348] width 133 height 30
click at [1106, 388] on select "00 01 02 03 04 05 06 07 08 09 10 11 12 13 14 15 16 17 18 19 20 21 22 23" at bounding box center [1099, 386] width 34 height 30
select select "11"
click at [1116, 373] on select "00 01 02 03 04 05 06 07 08 09 10 11 12 13 14 15 16 17 18 19 20 21 22 23" at bounding box center [1099, 386] width 34 height 30
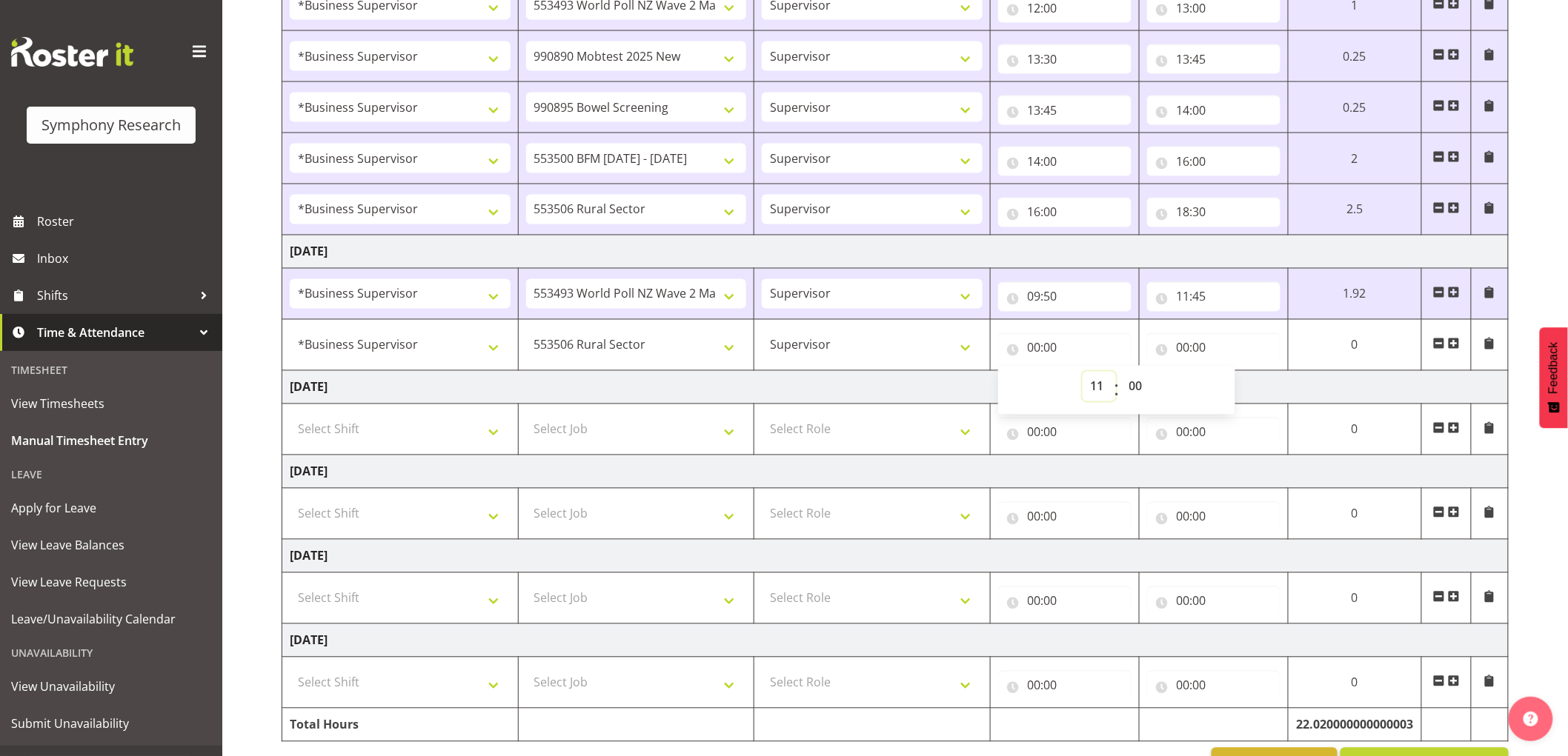
type input "11:00"
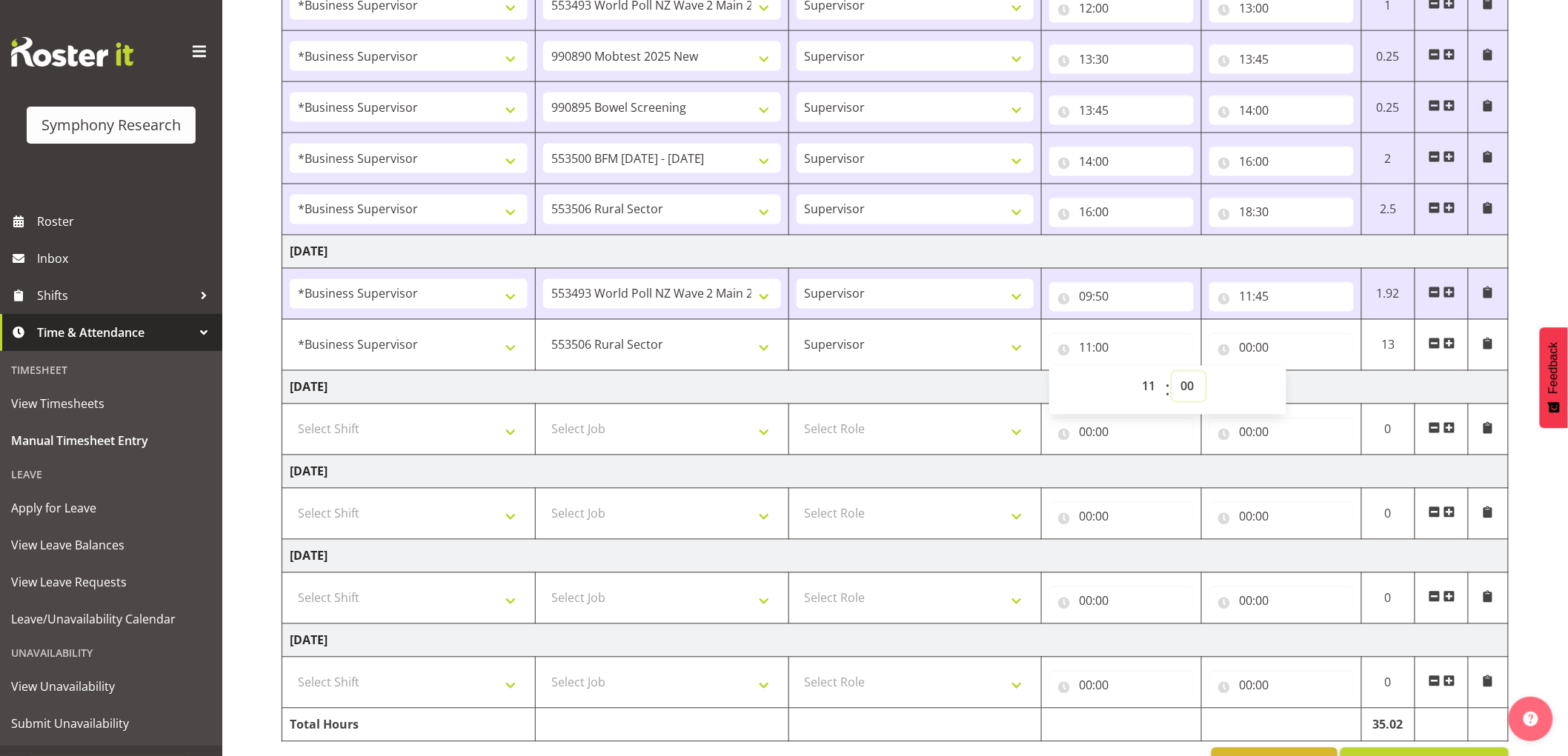
drag, startPoint x: 1198, startPoint y: 402, endPoint x: 1191, endPoint y: 401, distance: 7.1
click at [1196, 401] on select "00 01 02 03 04 05 06 07 08 09 10 11 12 13 14 15 16 17 18 19 20 21 22 23 24 25 2…" at bounding box center [1189, 386] width 34 height 30
select select "45"
click at [1172, 373] on select "00 01 02 03 04 05 06 07 08 09 10 11 12 13 14 15 16 17 18 19 20 21 22 23 24 25 2…" at bounding box center [1189, 386] width 34 height 30
type input "11:45"
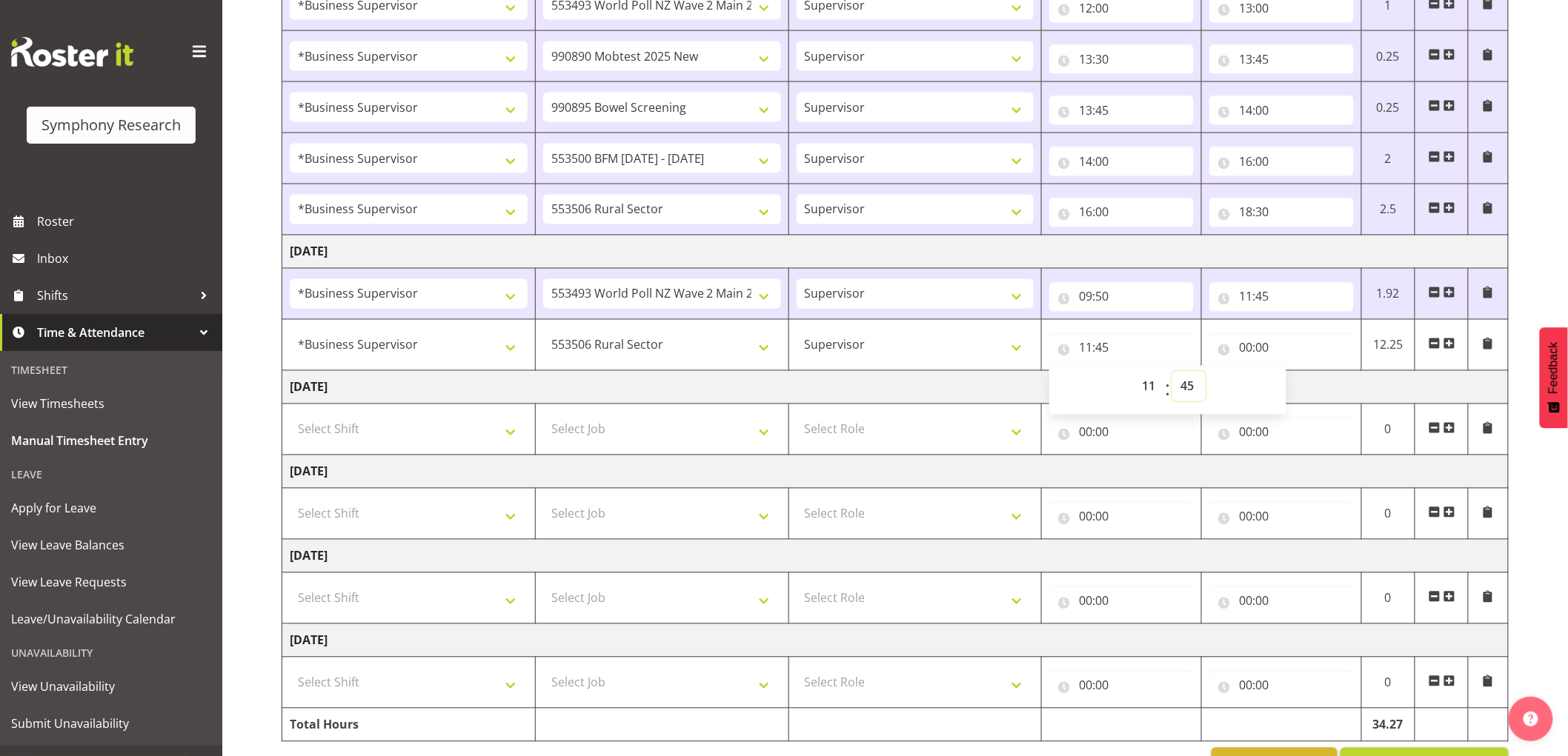
scroll to position [1035, 0]
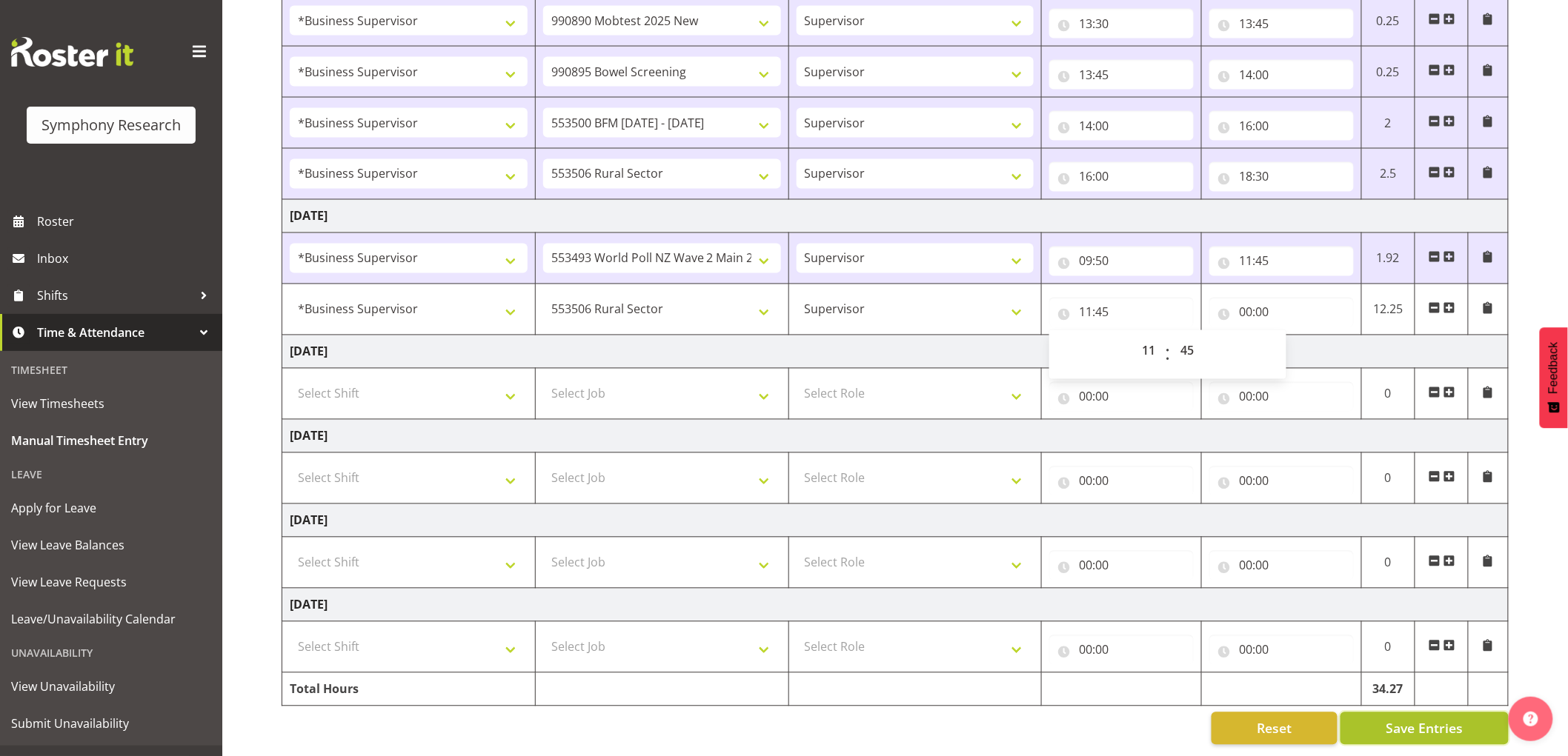
click at [1420, 712] on button "Save Entries" at bounding box center [1425, 728] width 169 height 33
